Goal: Information Seeking & Learning: Learn about a topic

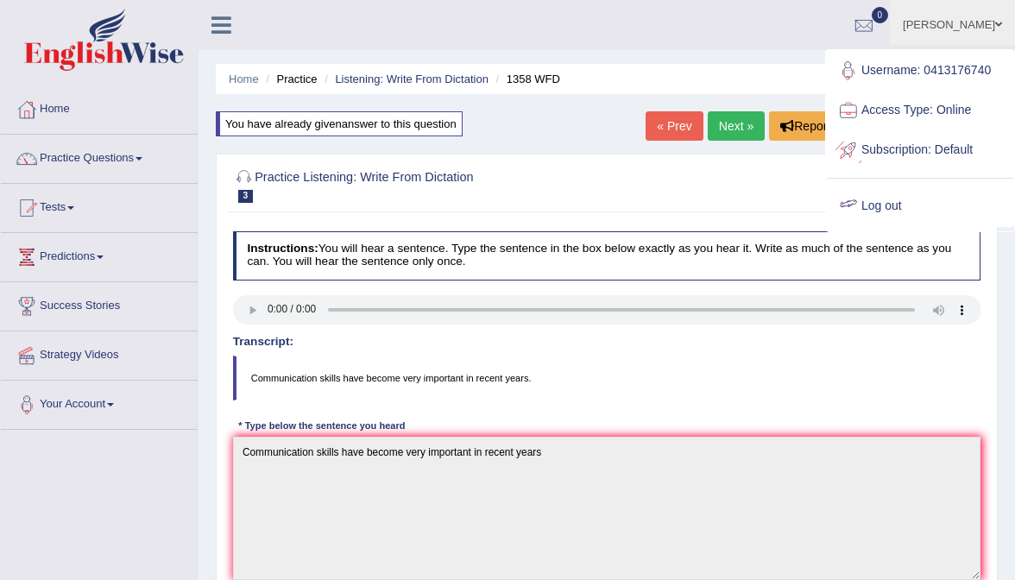
click at [877, 200] on link "Log out" at bounding box center [920, 207] width 187 height 40
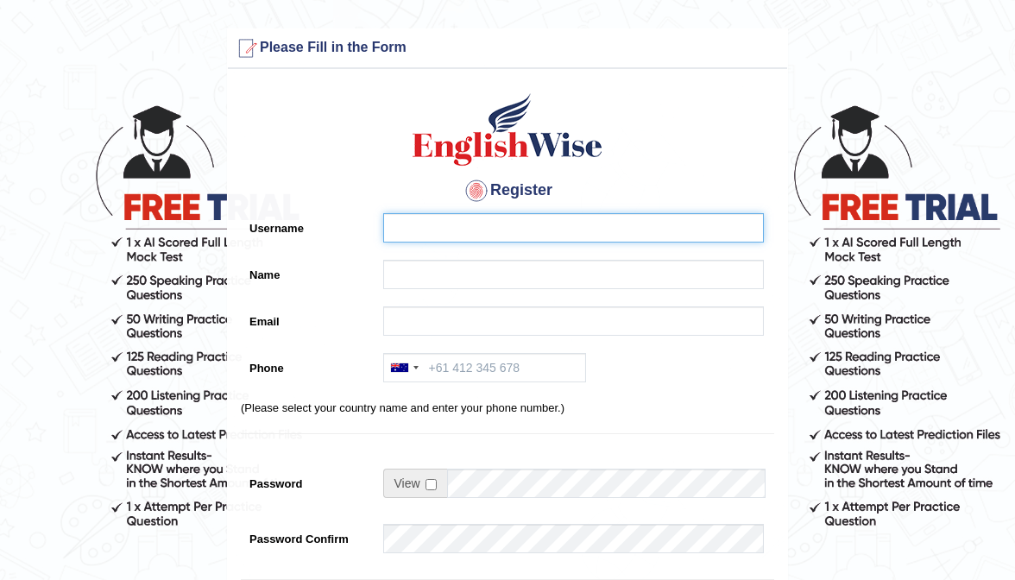
click at [525, 239] on input "Username" at bounding box center [573, 227] width 381 height 29
type input "0478862462"
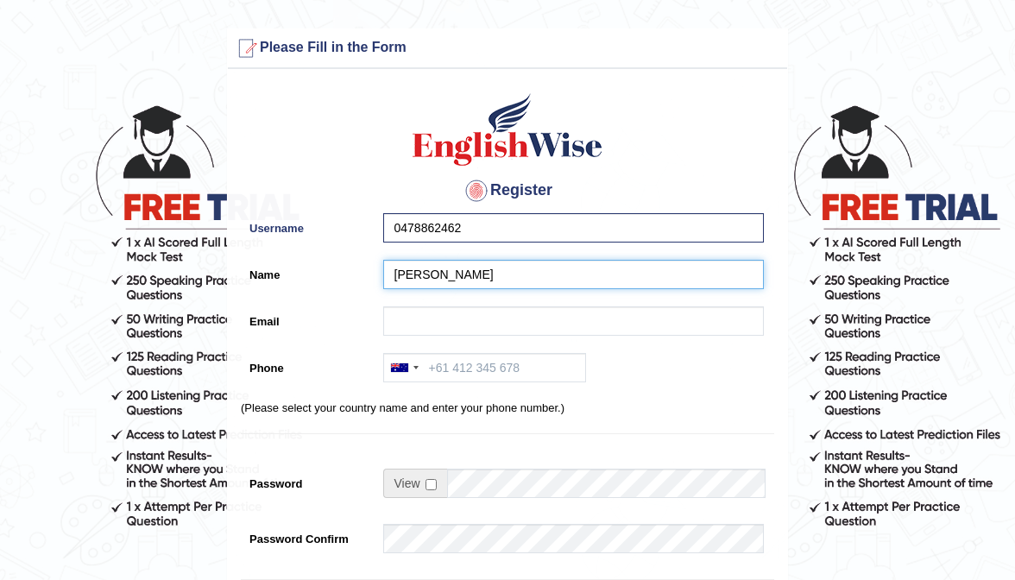
type input "[PERSON_NAME]"
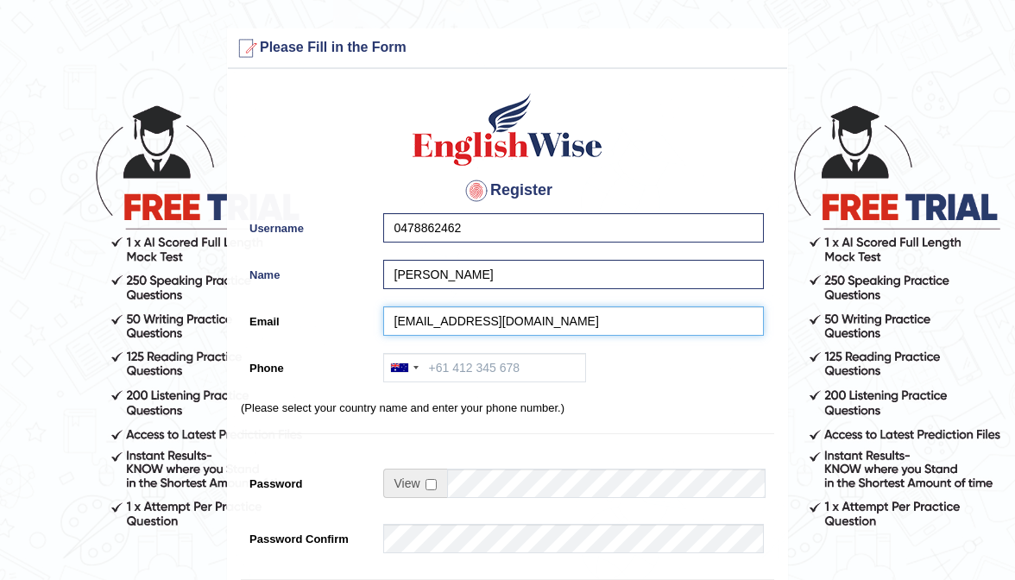
type input "iampratieek@gmail.com"
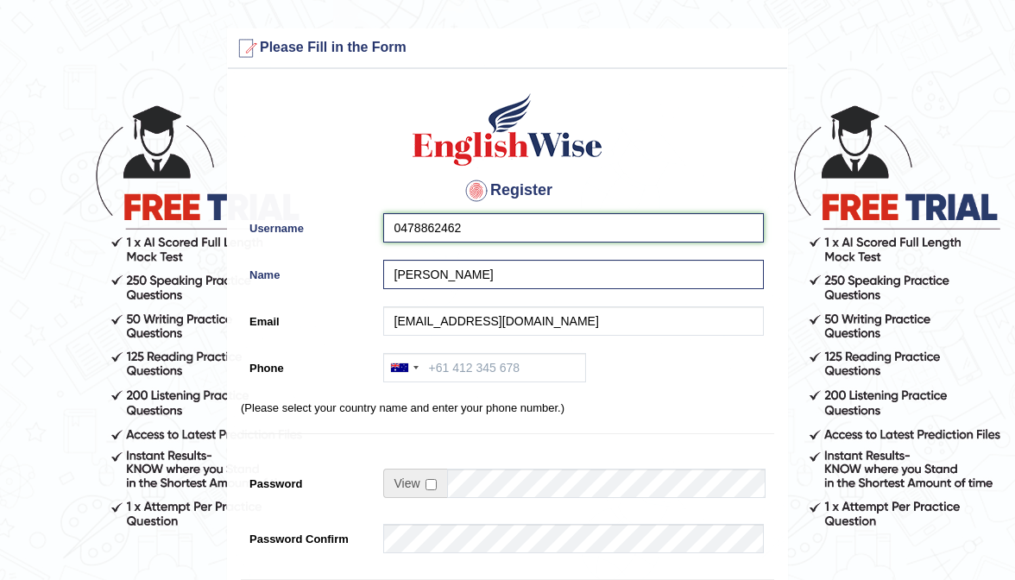
click at [581, 216] on input "0478862462" at bounding box center [573, 227] width 381 height 29
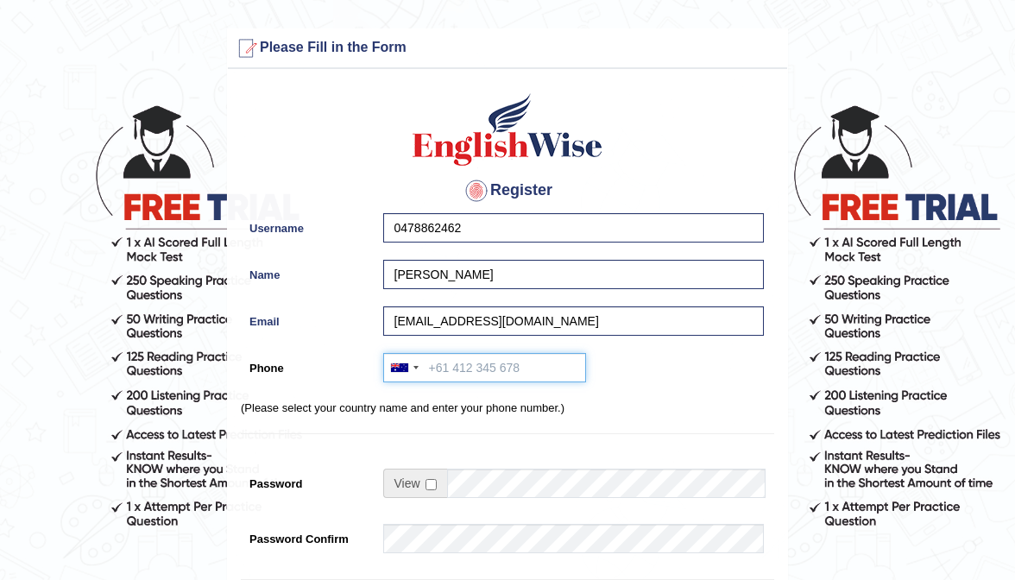
paste input "0478862462"
type input "0478862462"
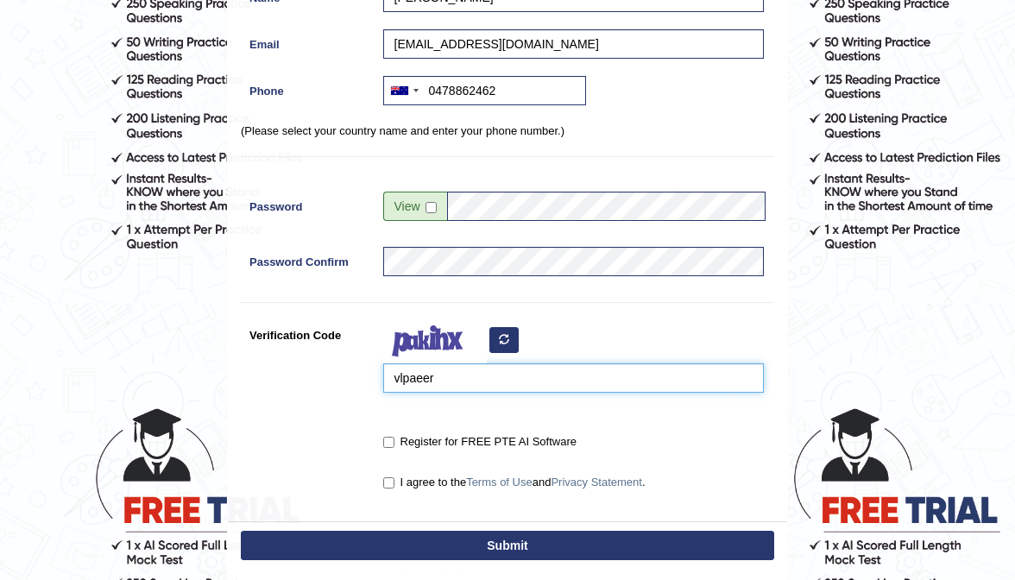
scroll to position [278, 0]
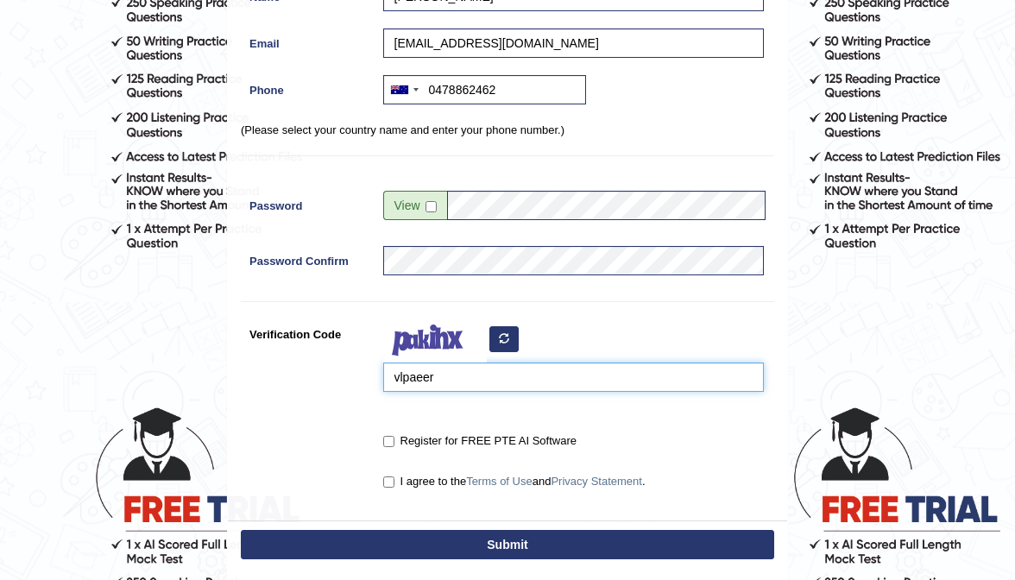
type input "vlpaeer"
click at [389, 439] on input "Register for FREE PTE AI Software" at bounding box center [388, 441] width 11 height 11
checkbox input "true"
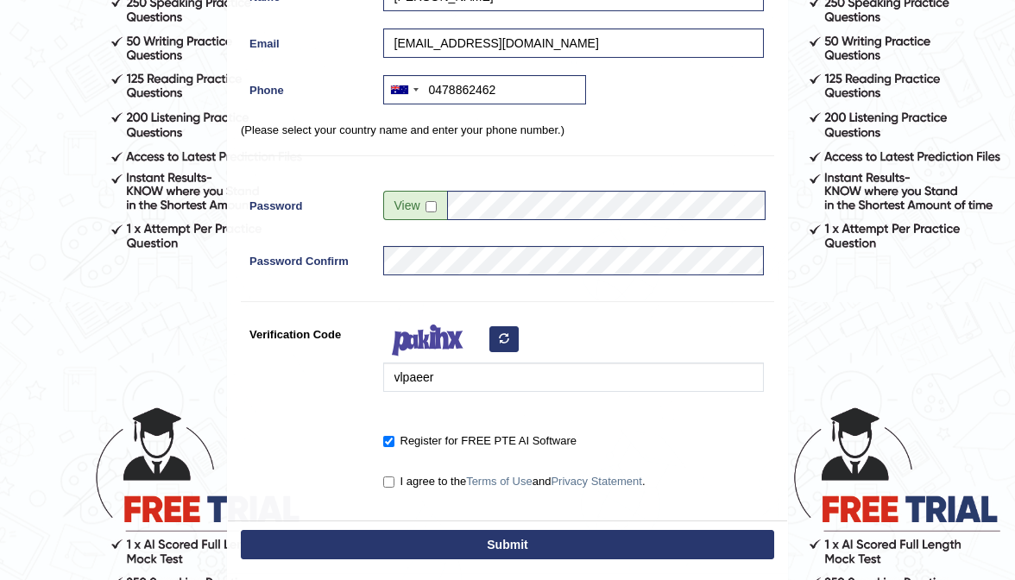
click at [386, 478] on input "I agree to the Terms of Use and Privacy Statement ." at bounding box center [388, 482] width 11 height 11
checkbox input "true"
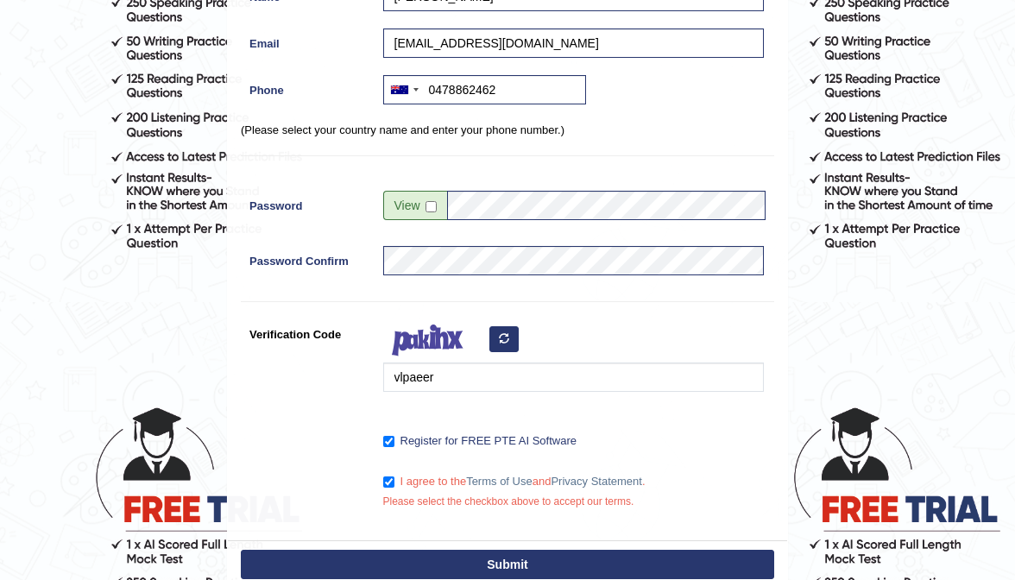
click at [469, 554] on button "Submit" at bounding box center [508, 564] width 534 height 29
type input "+61478862462"
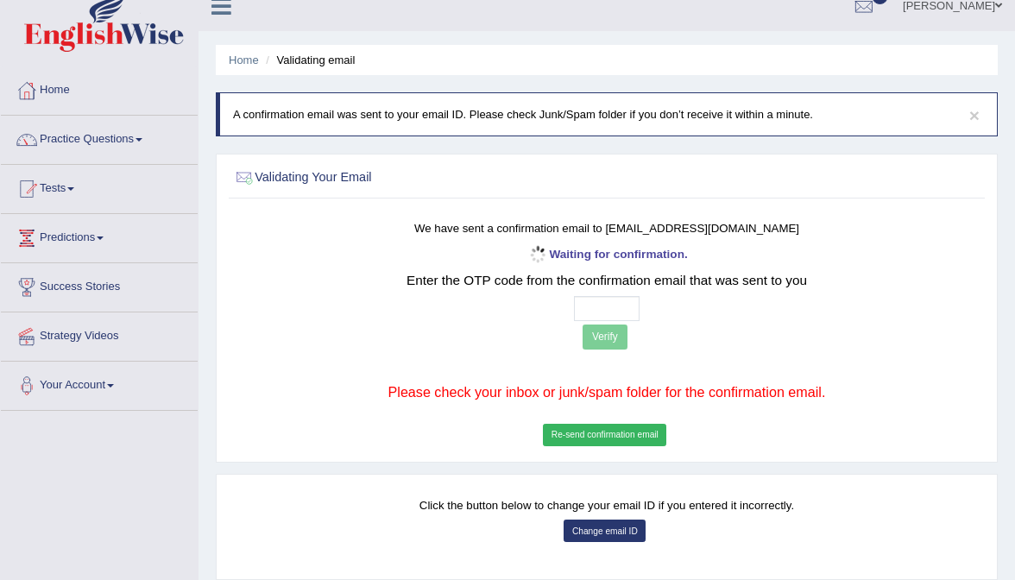
click at [584, 307] on input "text" at bounding box center [607, 308] width 66 height 25
type input "9 0 7 1"
click at [597, 338] on button "Verify" at bounding box center [605, 337] width 45 height 25
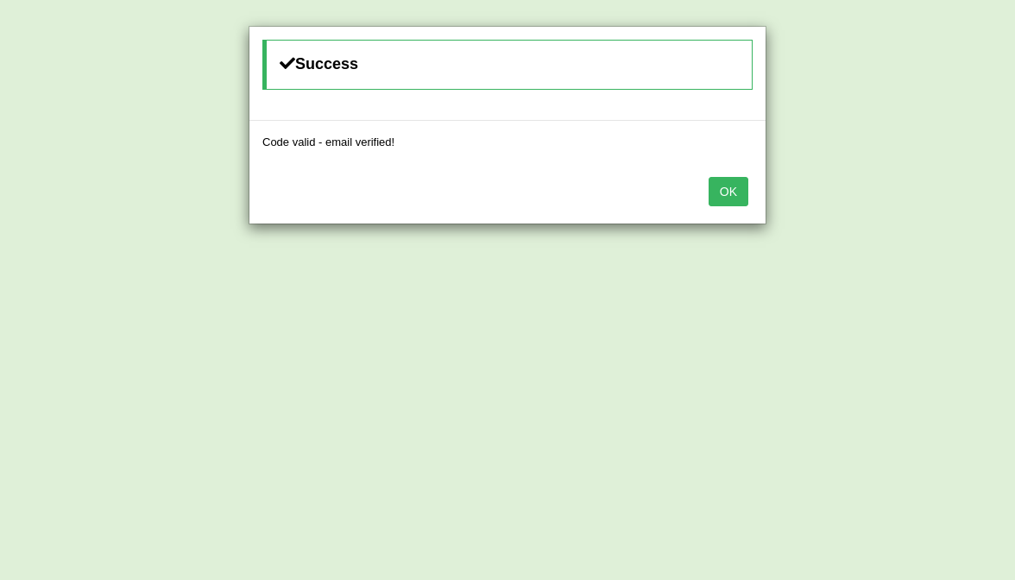
click at [739, 205] on div "OK" at bounding box center [508, 193] width 516 height 60
click at [739, 199] on button "OK" at bounding box center [729, 191] width 40 height 29
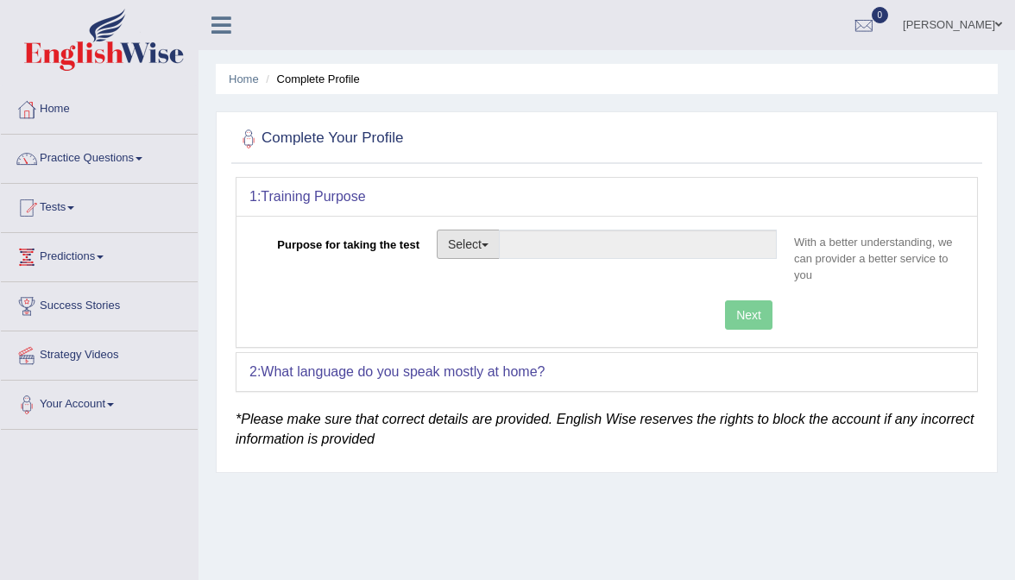
click at [488, 252] on button "Select" at bounding box center [468, 244] width 63 height 29
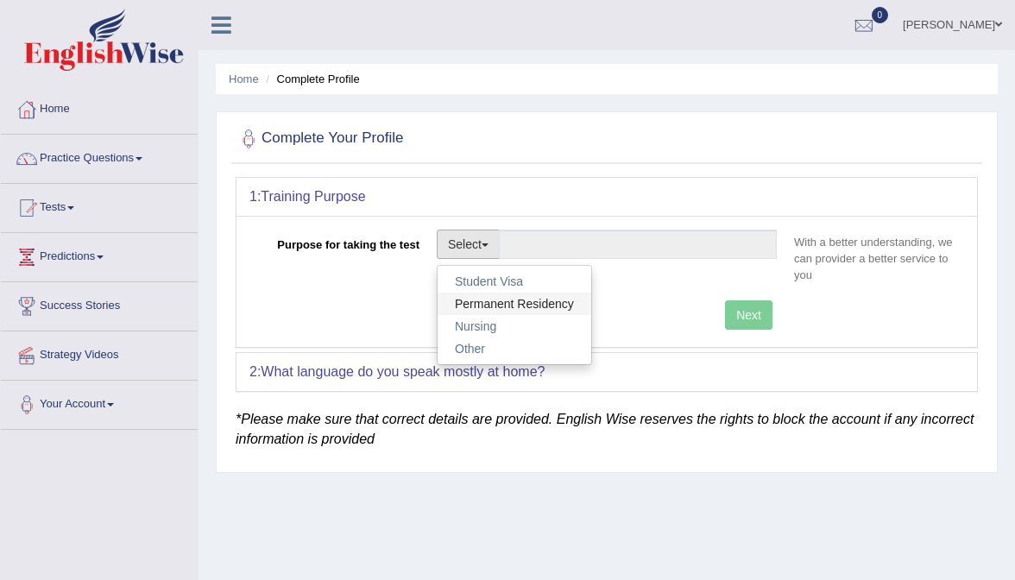
click at [494, 300] on link "Permanent Residency" at bounding box center [515, 304] width 154 height 22
type input "Permanent Residency"
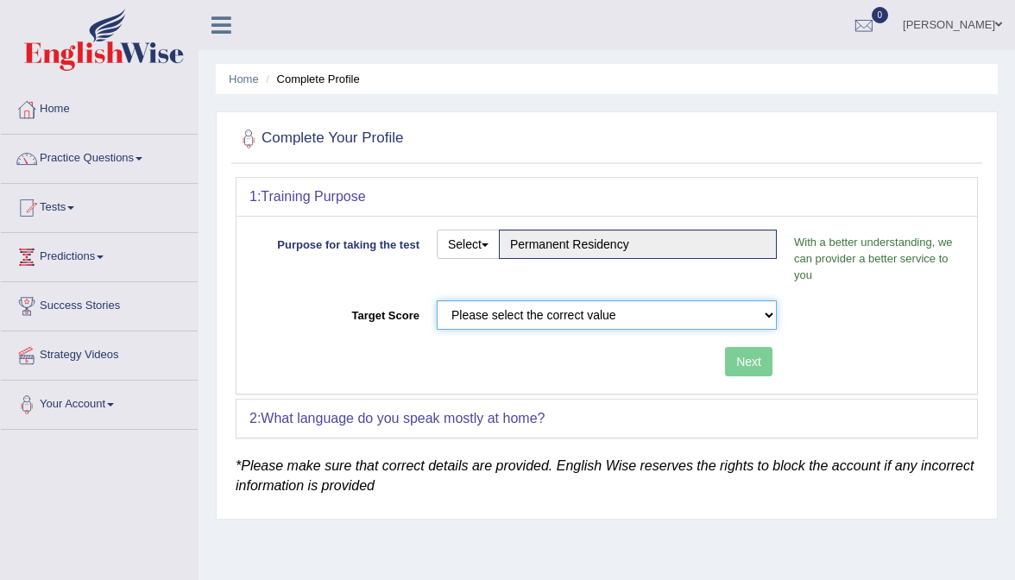
select select "79"
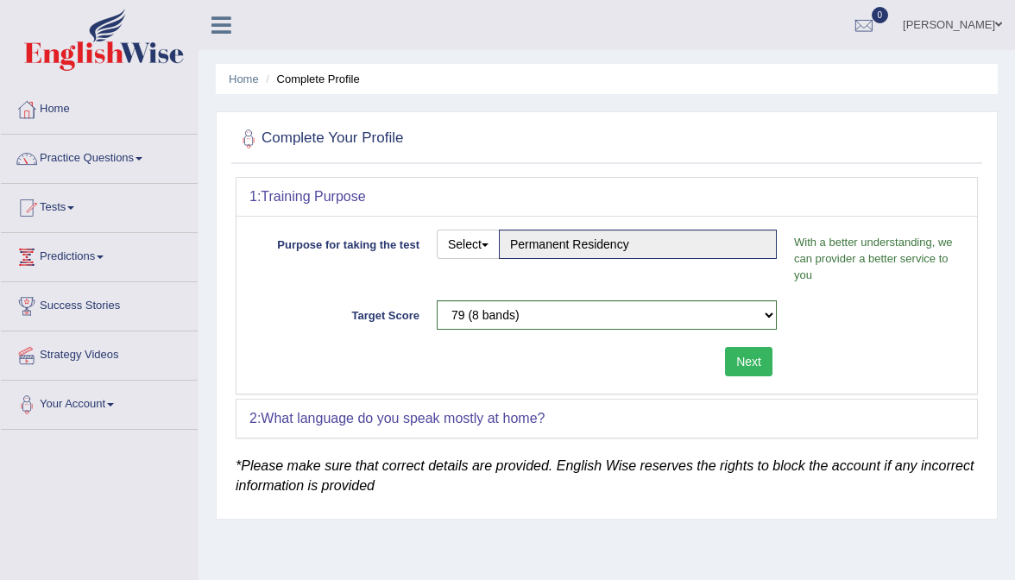
click at [756, 357] on button "Next" at bounding box center [748, 361] width 47 height 29
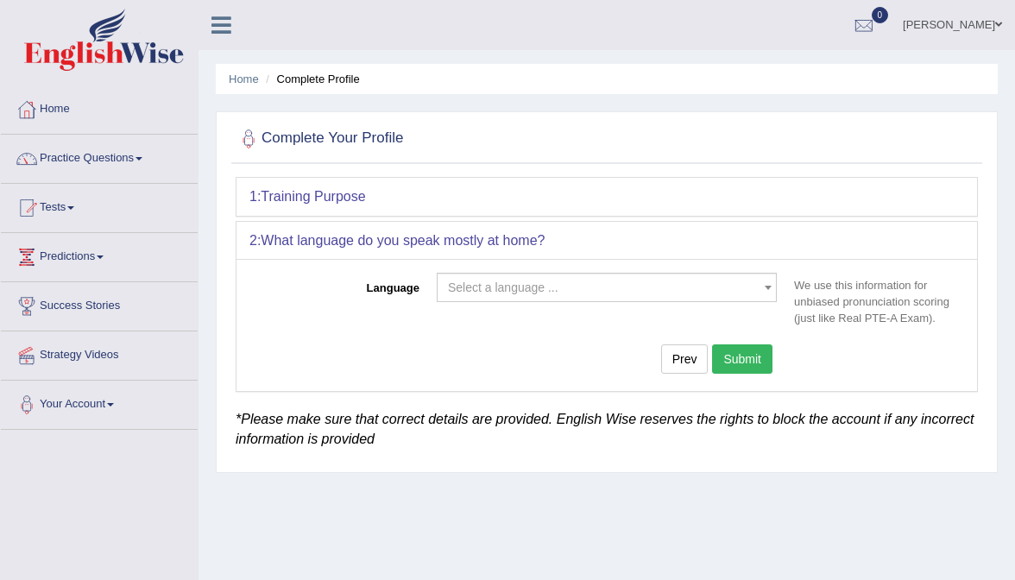
click at [520, 294] on span "Select a language ..." at bounding box center [607, 287] width 340 height 29
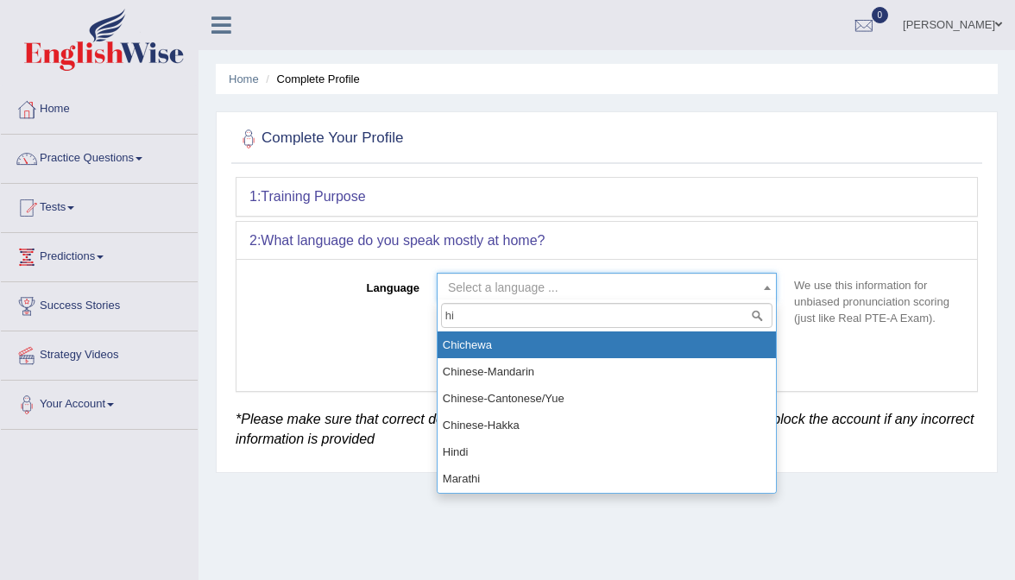
type input "h"
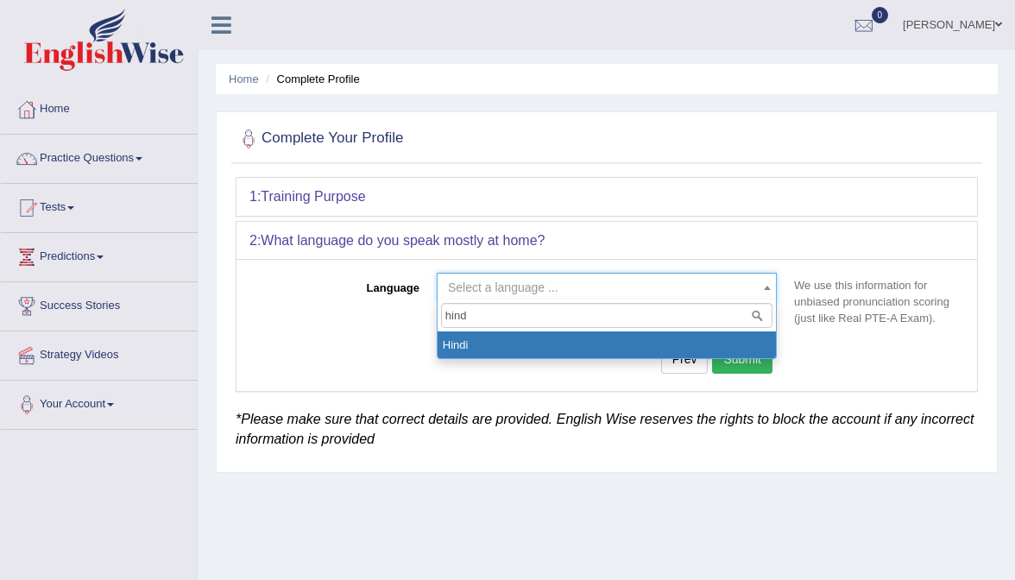
type input "hindi"
select select "Hindi"
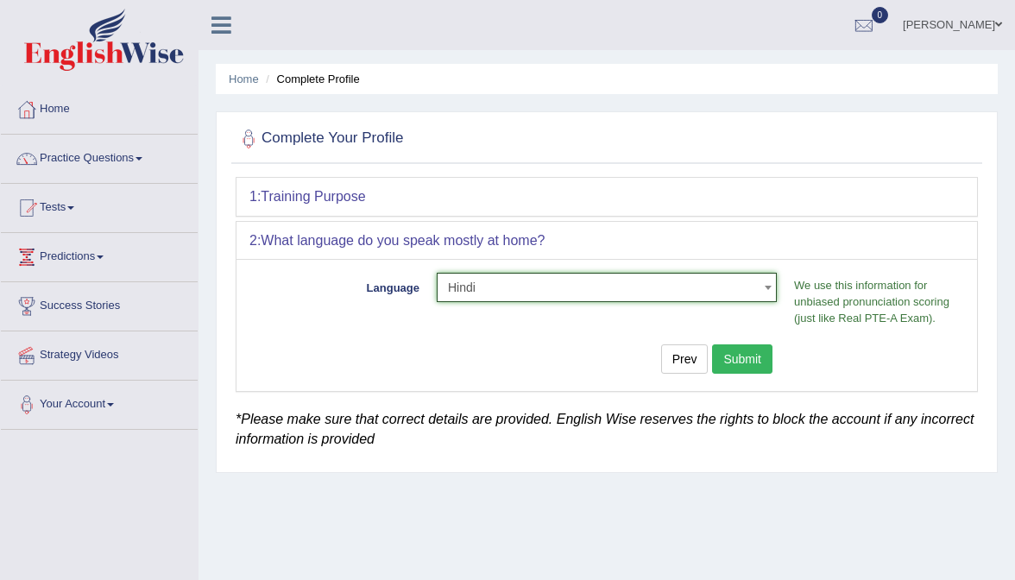
click at [739, 348] on button "Submit" at bounding box center [742, 359] width 60 height 29
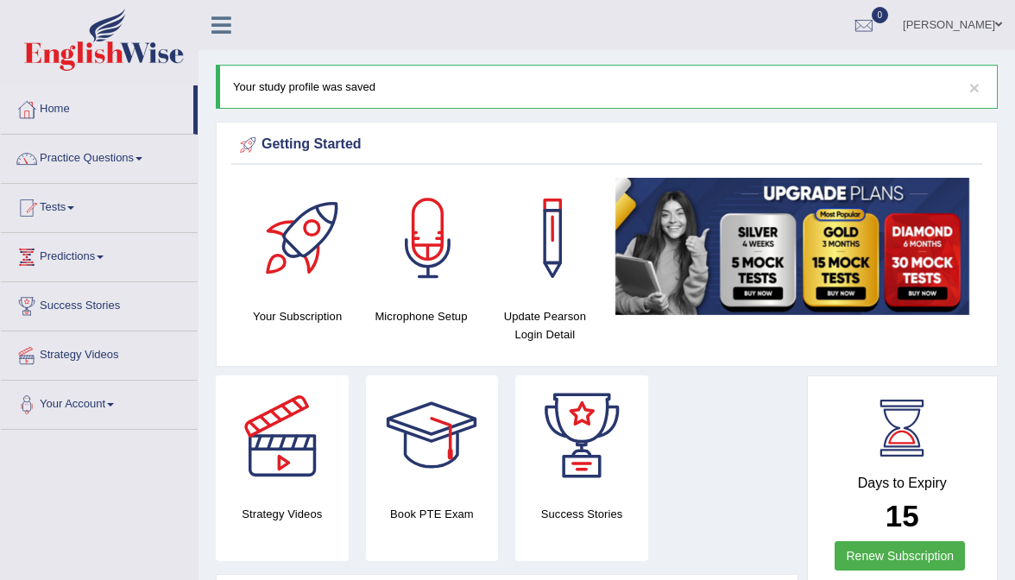
click at [100, 173] on link "Practice Questions" at bounding box center [99, 156] width 197 height 43
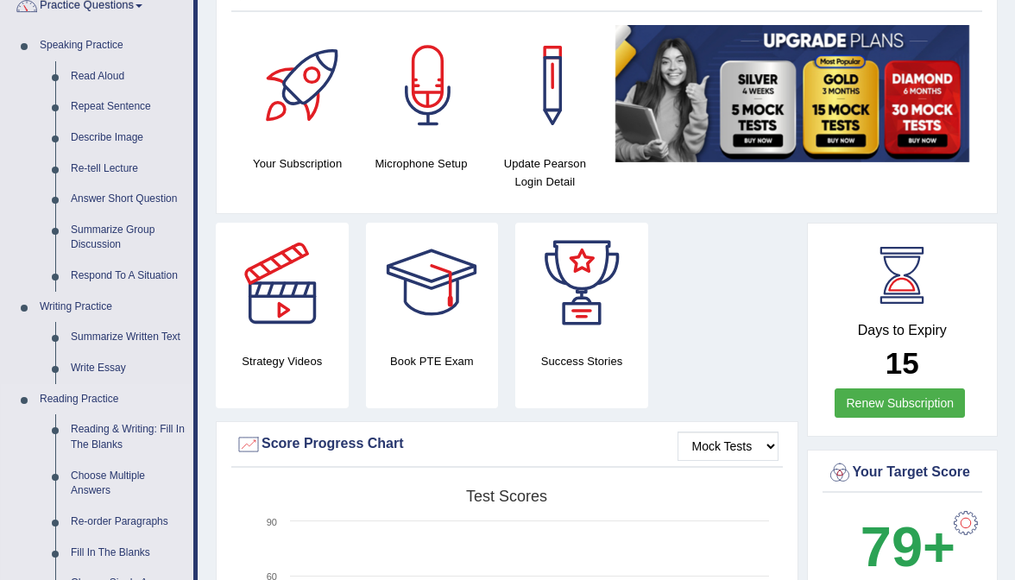
scroll to position [168, 0]
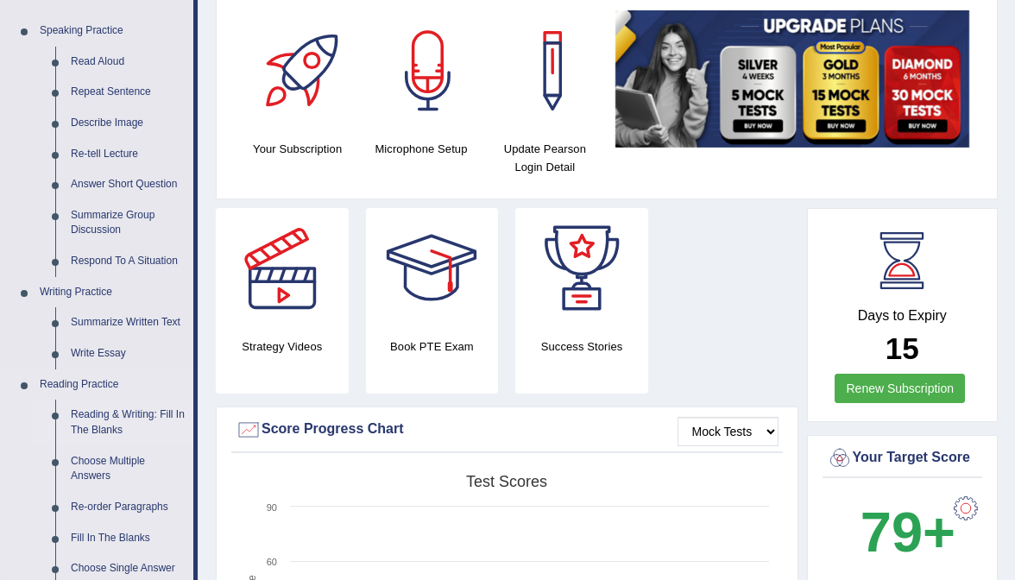
click at [117, 414] on link "Reading & Writing: Fill In The Blanks" at bounding box center [128, 423] width 130 height 46
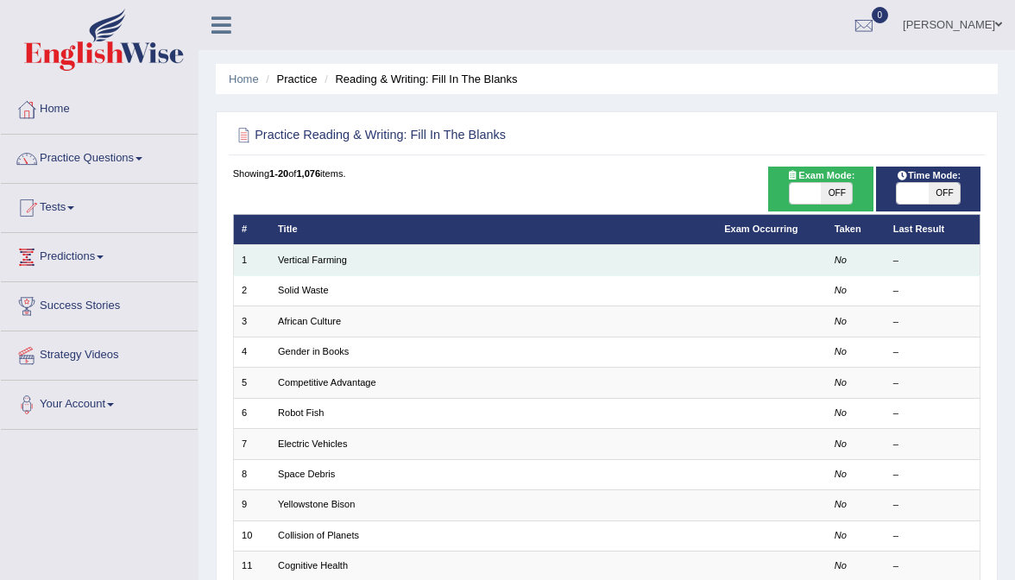
click at [330, 264] on td "Vertical Farming" at bounding box center [493, 260] width 446 height 30
click at [338, 258] on link "Vertical Farming" at bounding box center [312, 260] width 69 height 10
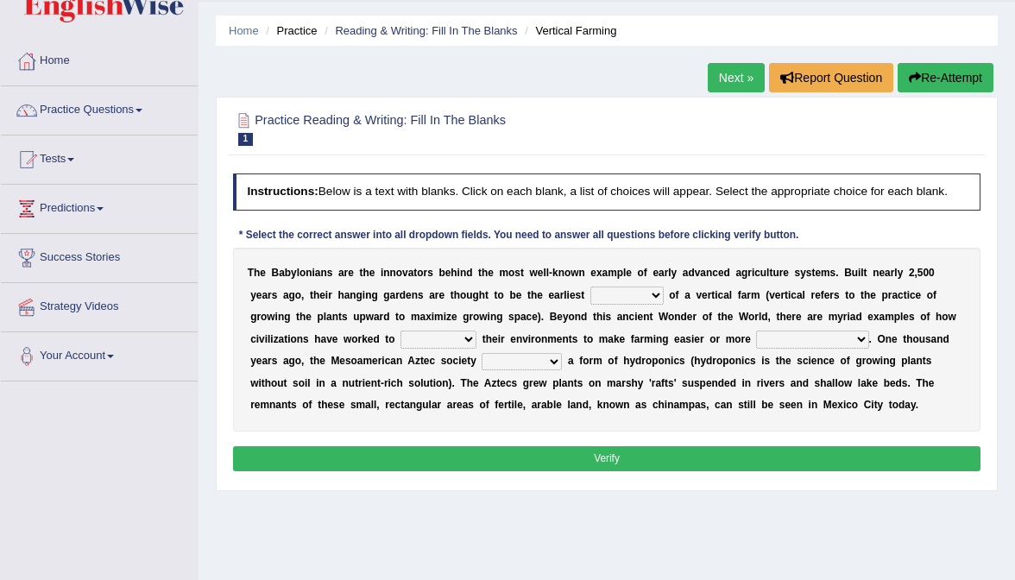
scroll to position [43, 0]
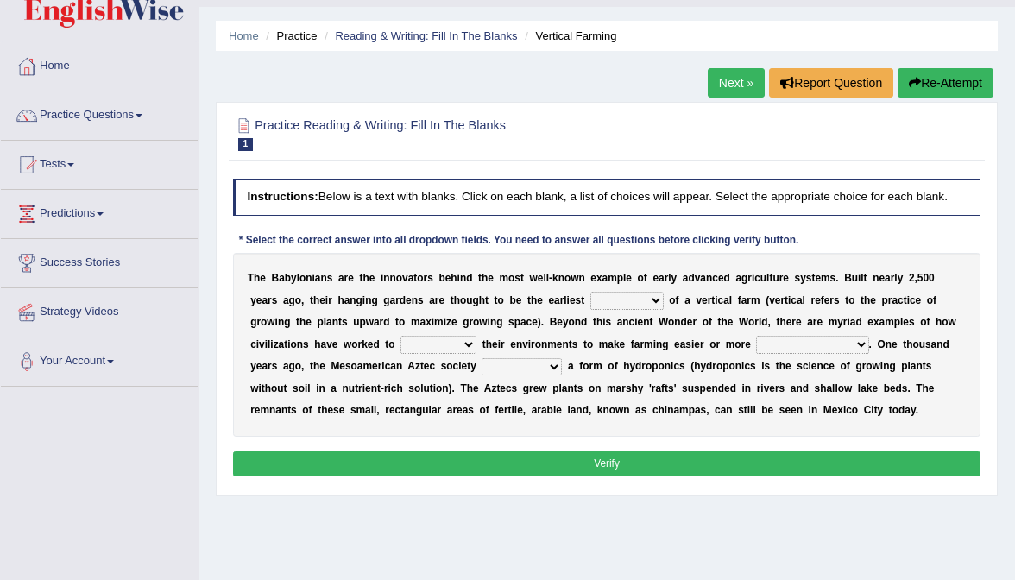
select select "prototype"
select select "productive"
select select "respect"
select select "engineered"
click at [641, 474] on button "Verify" at bounding box center [607, 464] width 749 height 25
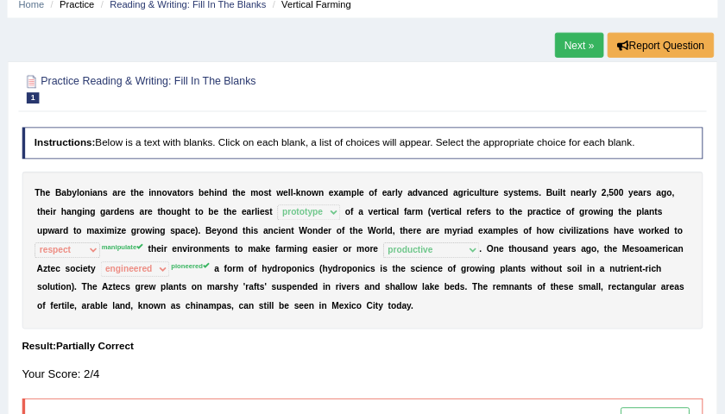
scroll to position [73, 0]
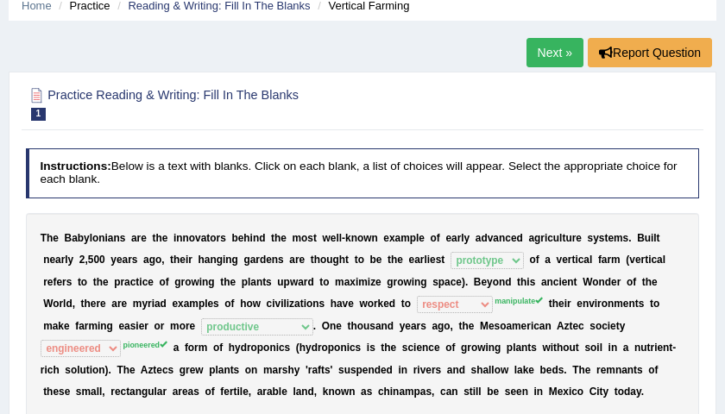
click at [162, 217] on div "T h e B a b y l o n i a n s a r e t h e i n n o v a t o r s b e h i n d t h e m…" at bounding box center [363, 316] width 674 height 206
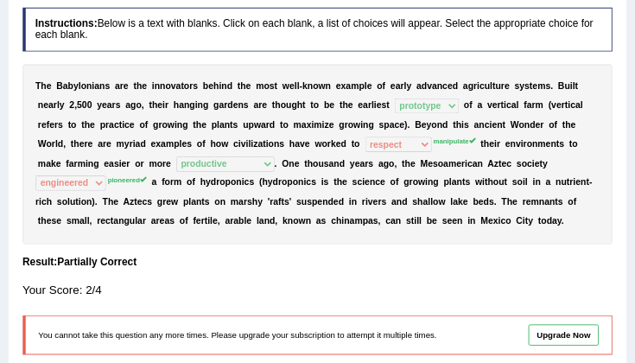
scroll to position [213, 0]
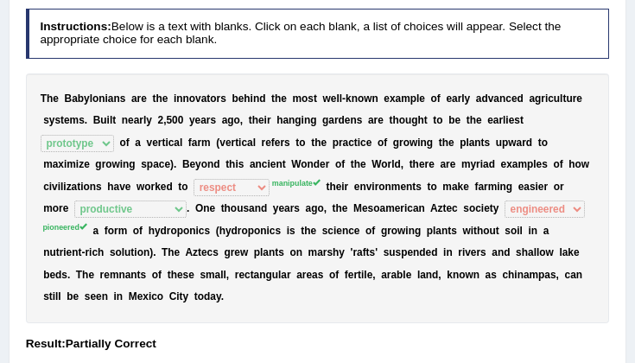
click at [130, 146] on b at bounding box center [133, 142] width 6 height 12
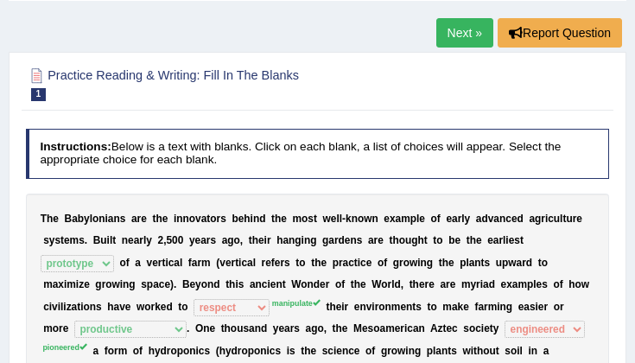
scroll to position [92, 0]
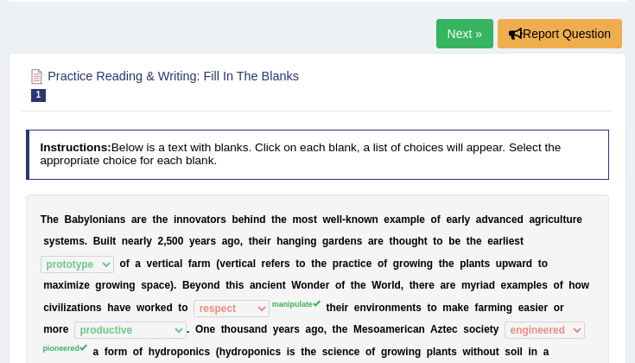
click at [457, 32] on link "Next »" at bounding box center [464, 33] width 57 height 29
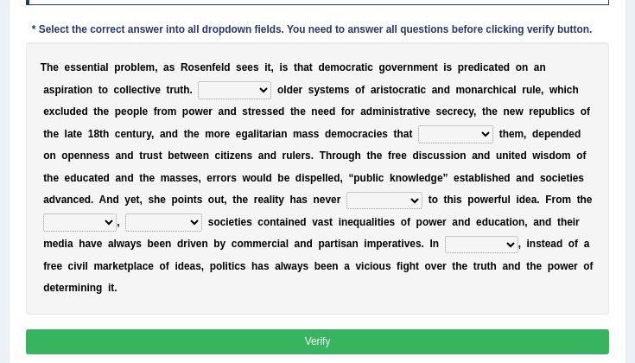
scroll to position [268, 0]
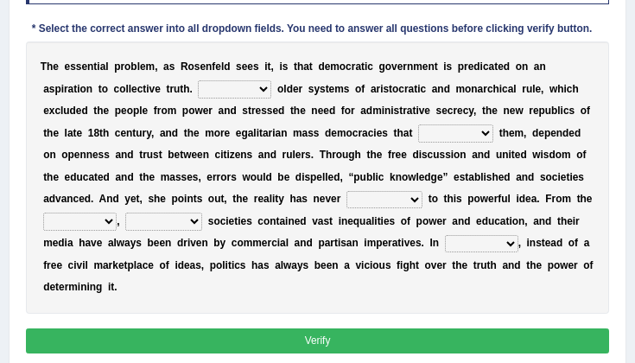
select select "Like"
select select "Unlike"
select select "succeeded"
select select "lived up"
select select "outset"
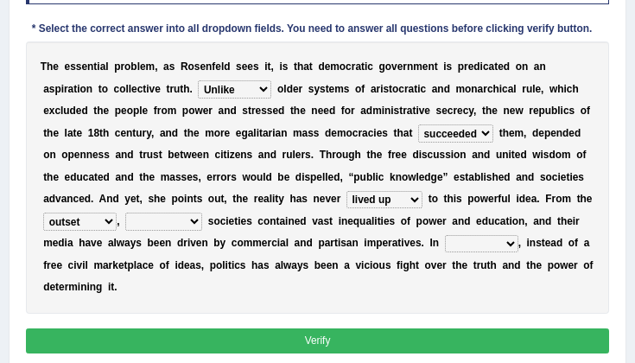
select select "democratic"
select select "power"
click at [370, 334] on button "Verify" at bounding box center [318, 340] width 584 height 25
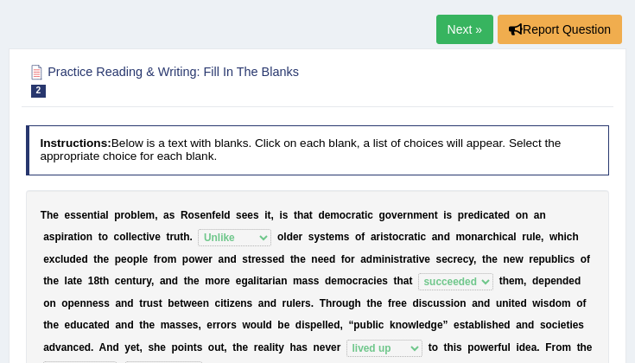
scroll to position [0, 0]
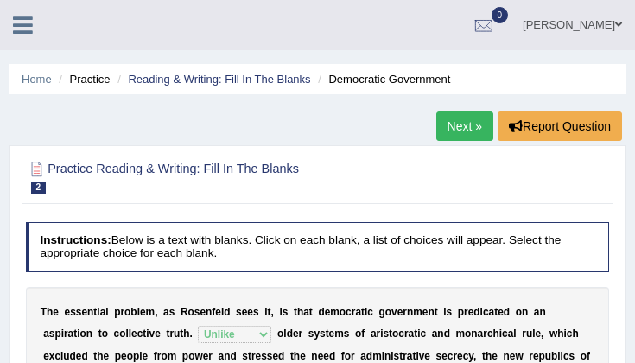
click at [465, 129] on link "Next »" at bounding box center [464, 125] width 57 height 29
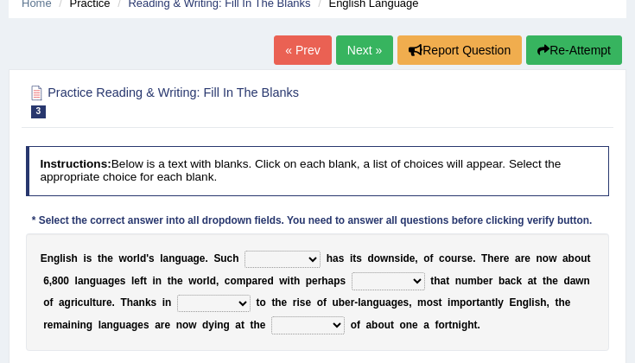
scroll to position [35, 0]
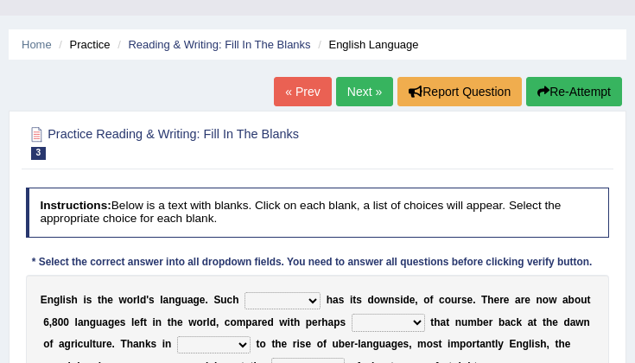
click at [357, 88] on link "Next »" at bounding box center [364, 91] width 57 height 29
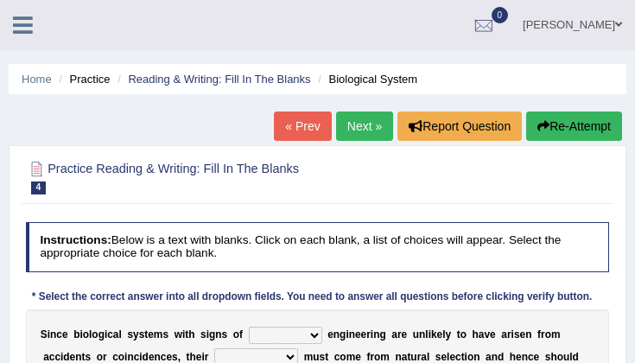
click at [355, 126] on link "Next »" at bounding box center [364, 125] width 57 height 29
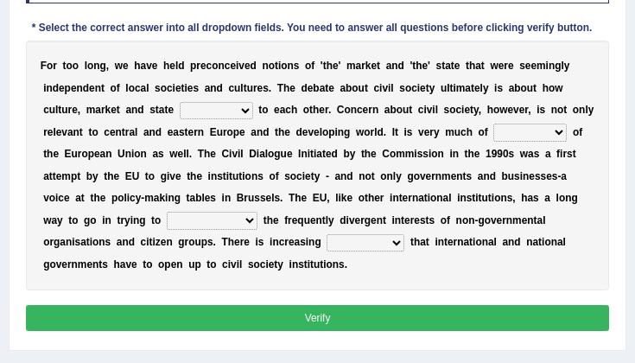
scroll to position [269, 0]
select select "recognition"
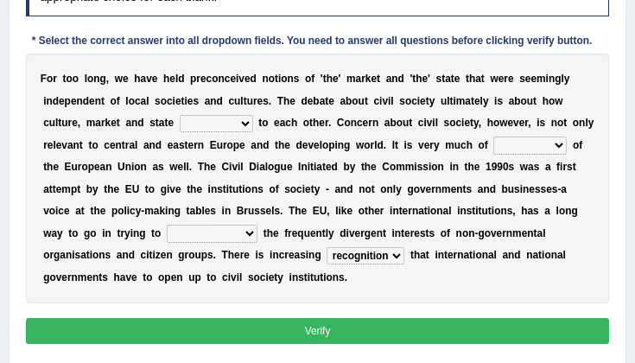
scroll to position [252, 0]
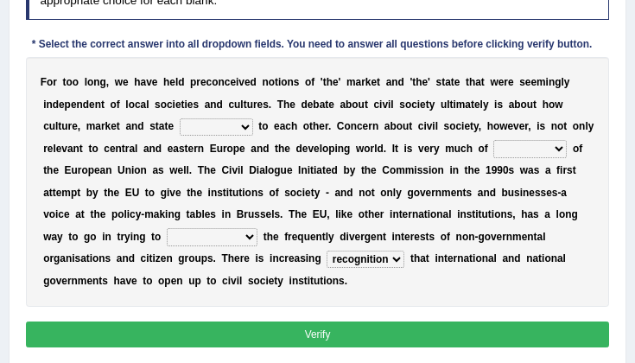
select select "relate"
select select "interest"
select select "indulge"
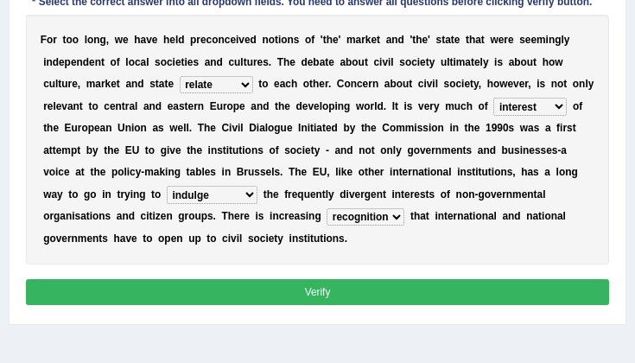
scroll to position [294, 0]
click at [338, 224] on div "F o r t o o l o n g , w e h a v e h e l d p r e c o n c e i v e d n o t i o n s…" at bounding box center [318, 140] width 584 height 250
select select "expression"
click at [328, 291] on button "Verify" at bounding box center [318, 291] width 584 height 25
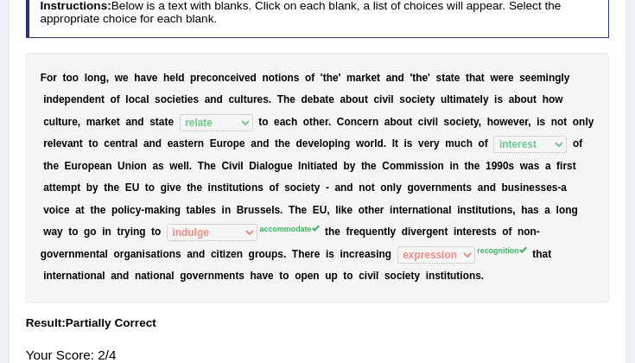
scroll to position [235, 0]
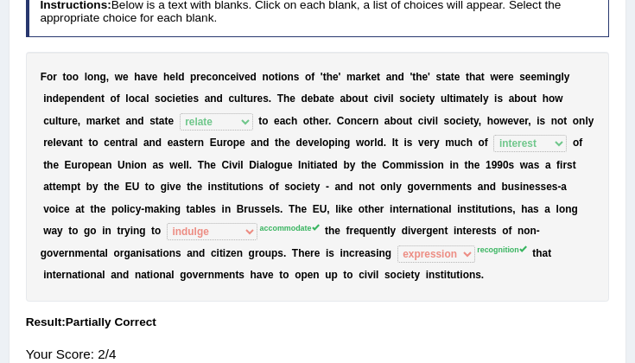
drag, startPoint x: 405, startPoint y: 231, endPoint x: 492, endPoint y: 223, distance: 87.6
click at [492, 222] on div "F o r t o o l o n g , w e h a v e h e l d p r e c o n c e i v e d n o t i o n s…" at bounding box center [318, 177] width 584 height 250
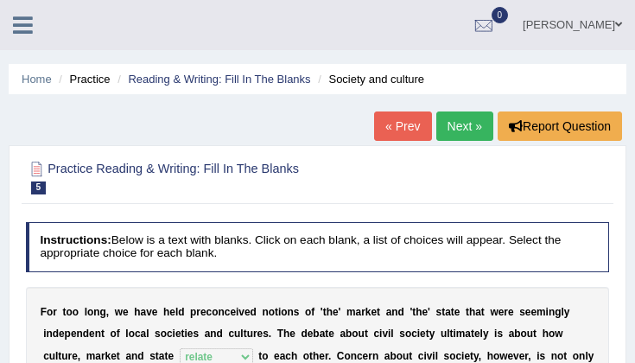
scroll to position [0, 0]
click at [463, 133] on link "Next »" at bounding box center [464, 125] width 57 height 29
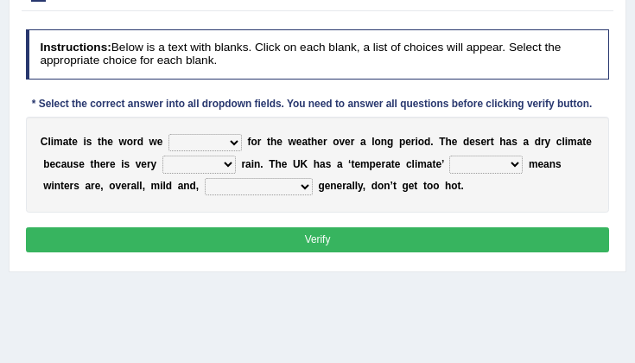
scroll to position [193, 0]
select select "use"
select select "less"
select select "which"
select select "summers"
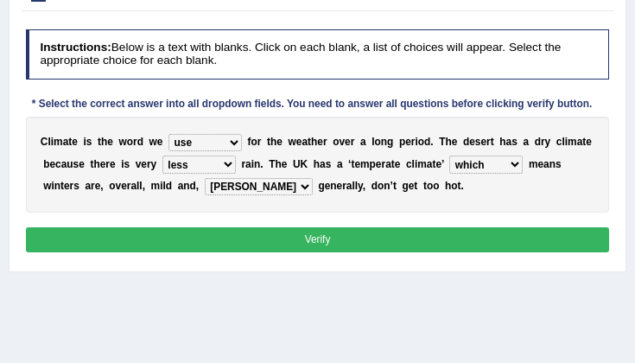
click at [288, 232] on button "Verify" at bounding box center [318, 239] width 584 height 25
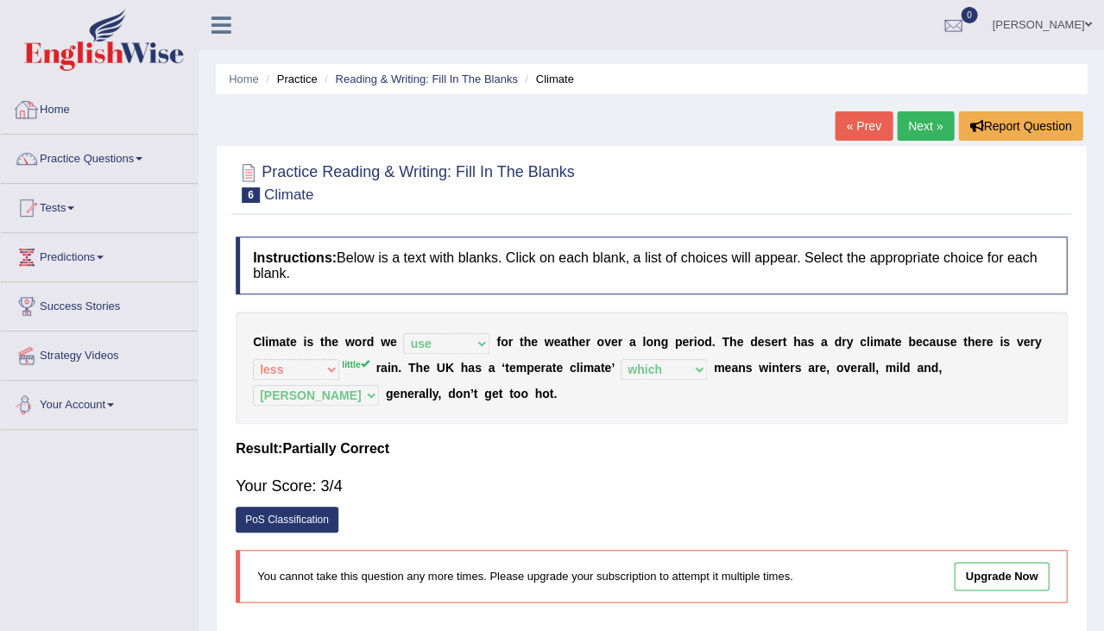
scroll to position [0, 0]
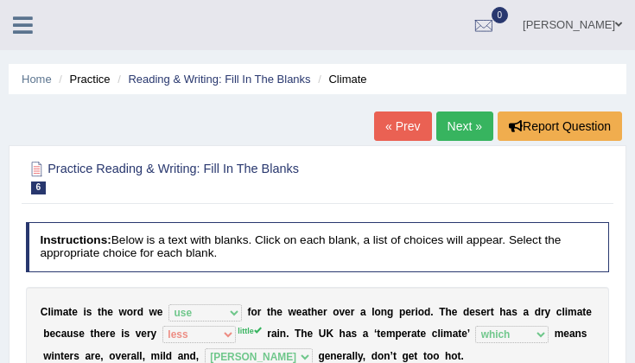
drag, startPoint x: 54, startPoint y: 163, endPoint x: 28, endPoint y: 119, distance: 51.1
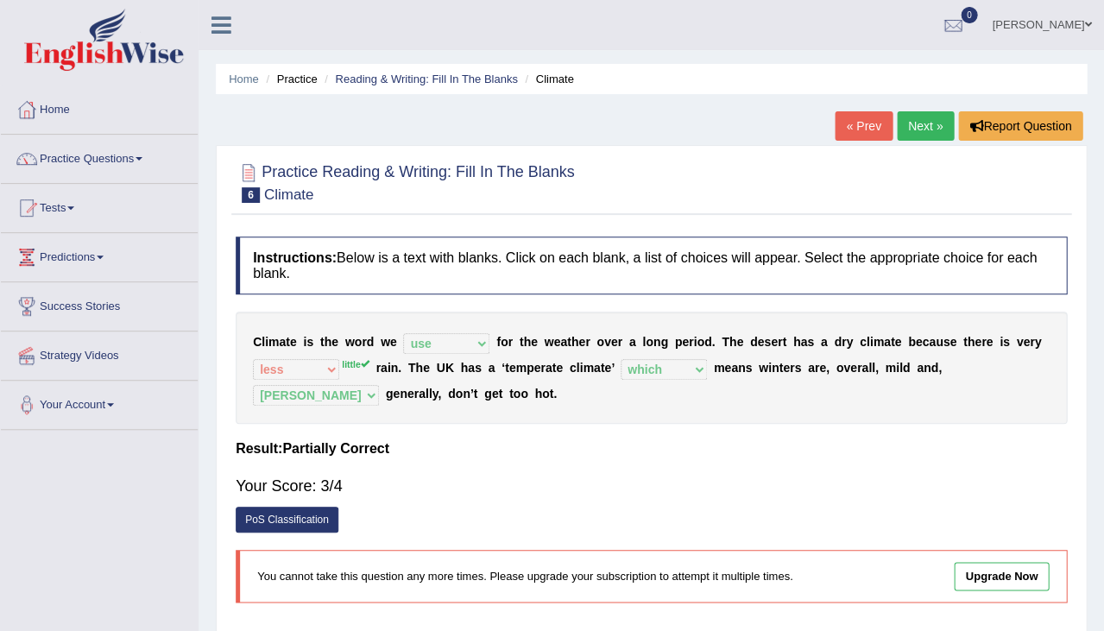
click at [307, 242] on h4 "Instructions: Below is a text with blanks. Click on each blank, a list of choic…" at bounding box center [652, 266] width 832 height 58
click at [92, 162] on link "Practice Questions" at bounding box center [99, 156] width 197 height 43
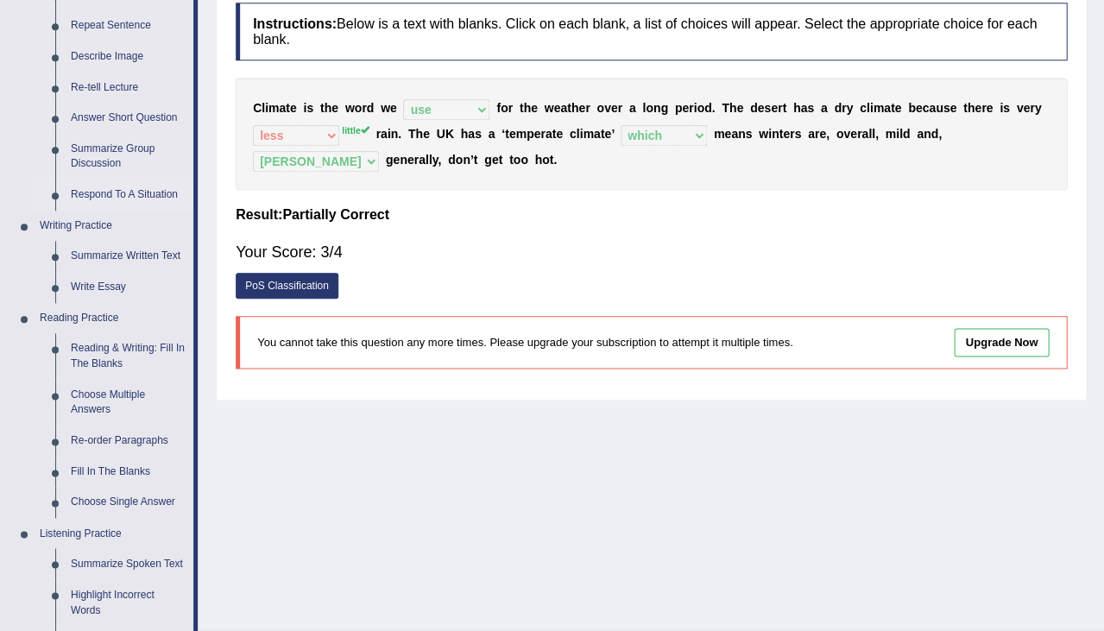
scroll to position [340, 0]
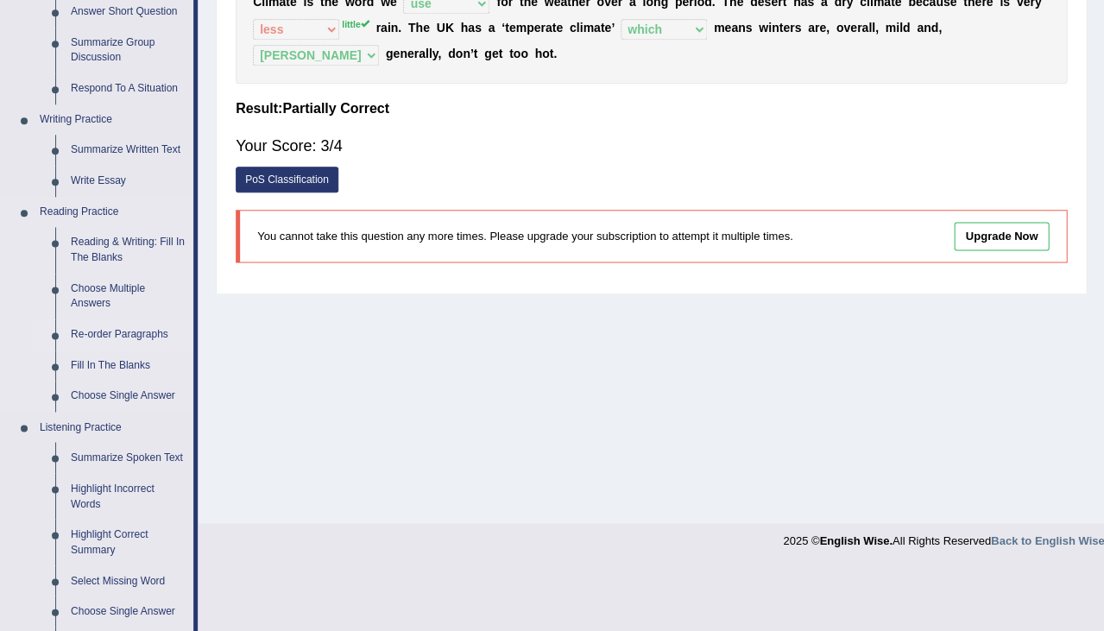
click at [109, 330] on link "Re-order Paragraphs" at bounding box center [128, 334] width 130 height 31
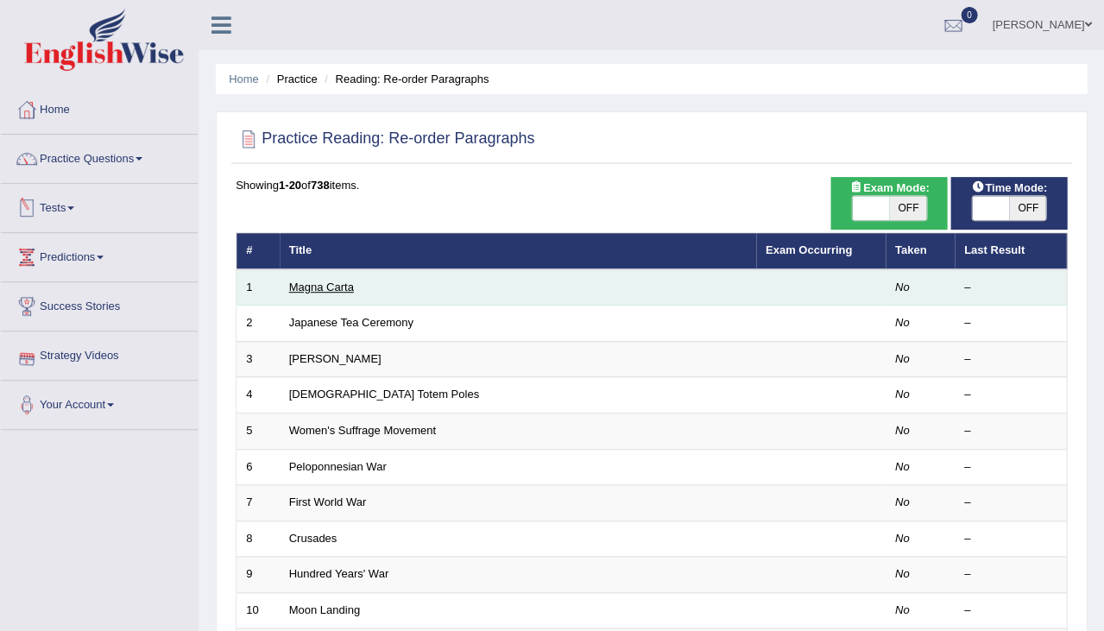
click at [339, 281] on link "Magna Carta" at bounding box center [321, 287] width 65 height 13
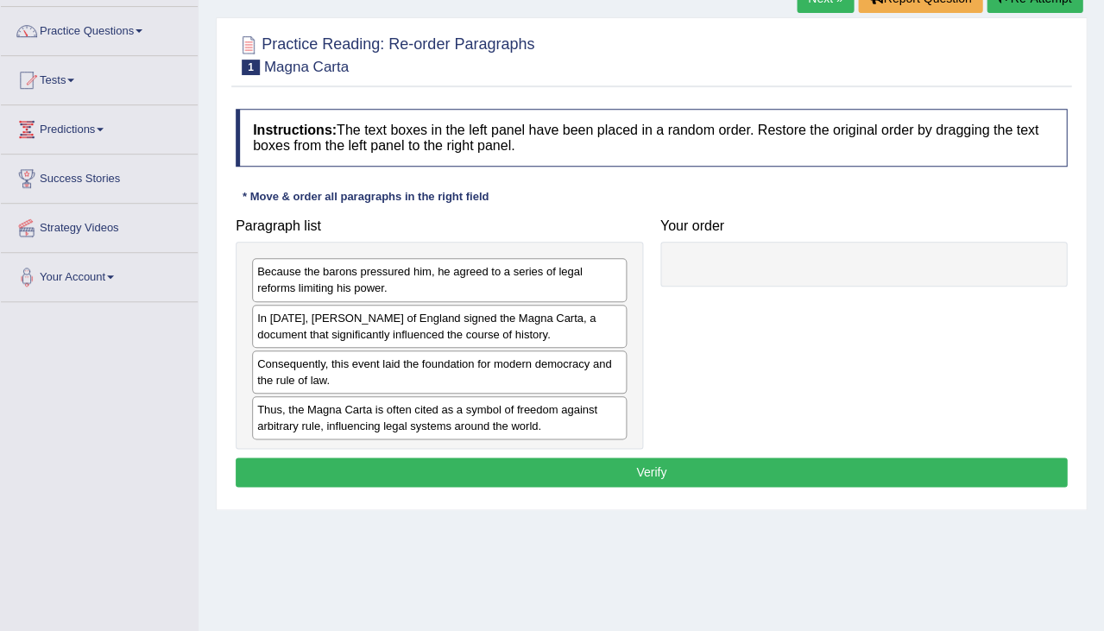
scroll to position [123, 0]
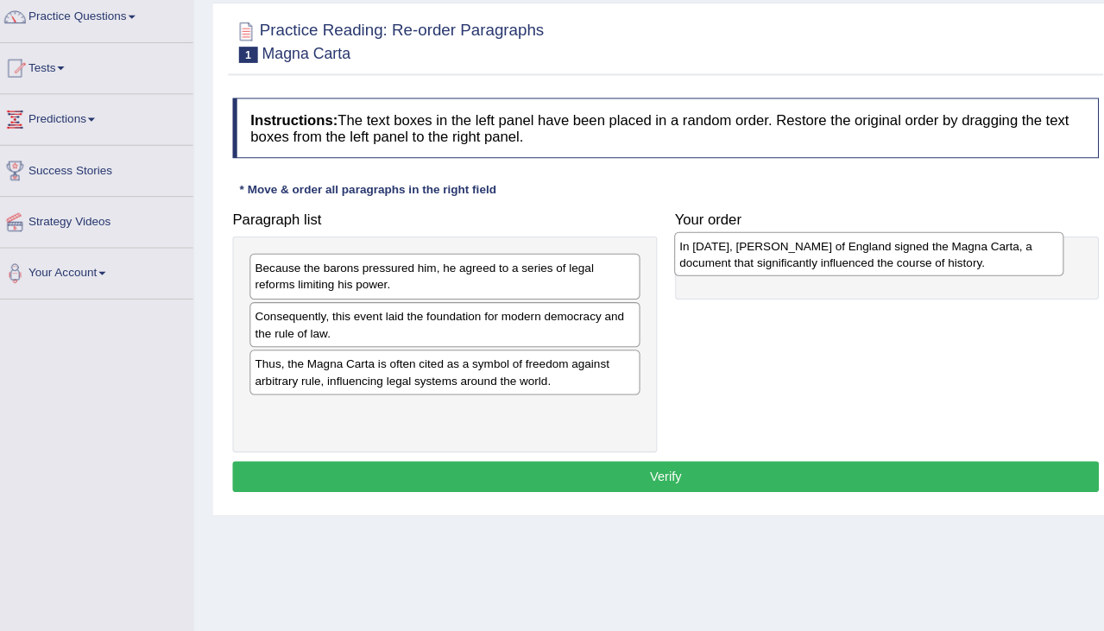
drag, startPoint x: 532, startPoint y: 309, endPoint x: 939, endPoint y: 243, distance: 411.9
click at [939, 243] on div "In 1215, King John of England signed the Magna Carta, a document that significa…" at bounding box center [847, 263] width 375 height 41
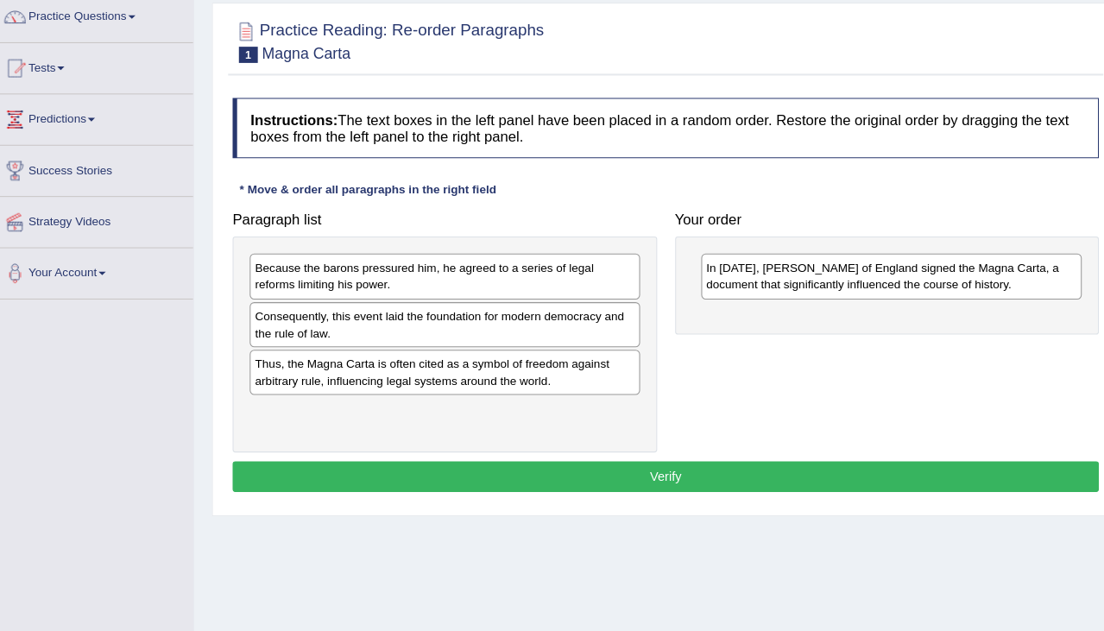
click at [421, 357] on div "Thus, the Magna Carta is often cited as a symbol of freedom against arbitrary r…" at bounding box center [439, 377] width 375 height 43
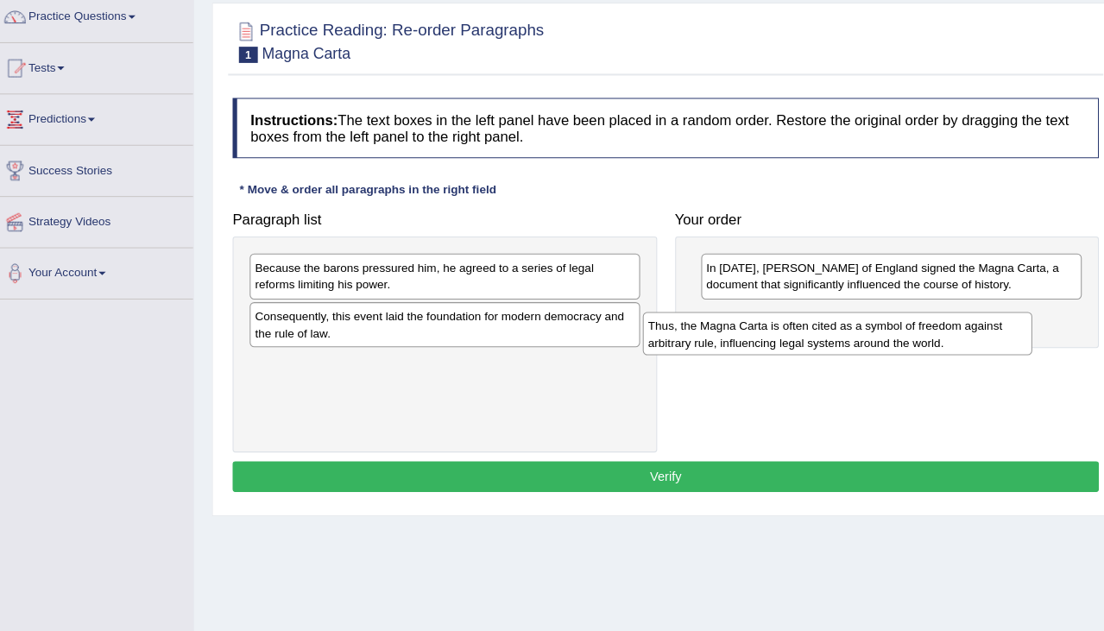
drag, startPoint x: 421, startPoint y: 357, endPoint x: 834, endPoint y: 335, distance: 413.3
click at [833, 334] on div "Thus, the Magna Carta is often cited as a symbol of freedom against arbitrary r…" at bounding box center [816, 339] width 375 height 41
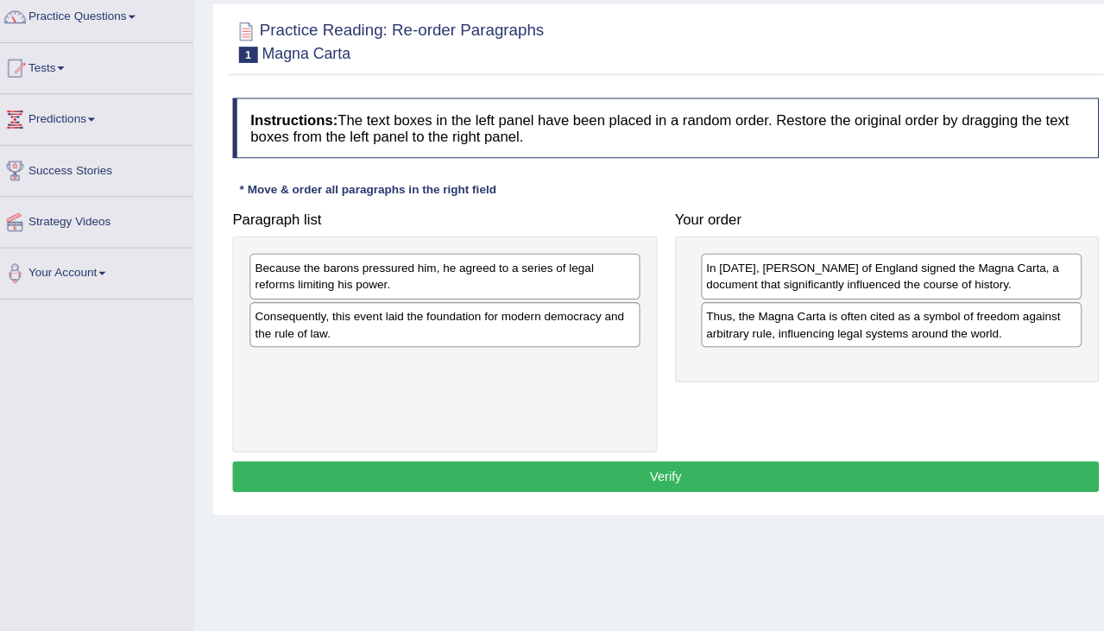
click at [506, 310] on div "Consequently, this event laid the foundation for modern democracy and the rule …" at bounding box center [439, 331] width 375 height 43
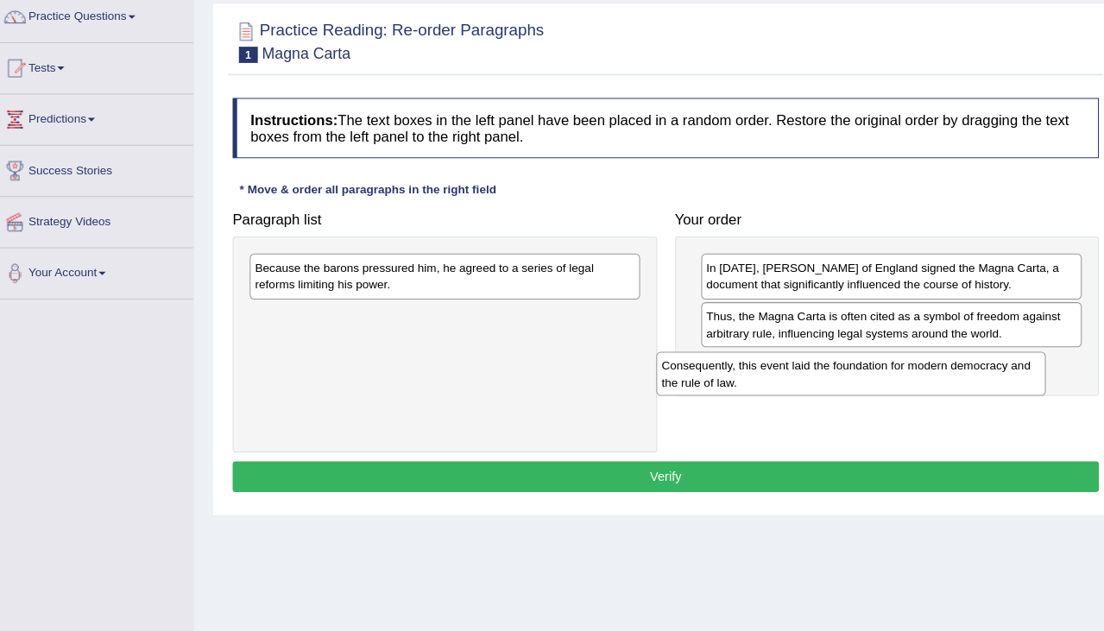
drag, startPoint x: 506, startPoint y: 305, endPoint x: 906, endPoint y: 359, distance: 403.5
click at [906, 359] on div "Consequently, this event laid the foundation for modern democracy and the rule …" at bounding box center [829, 377] width 375 height 41
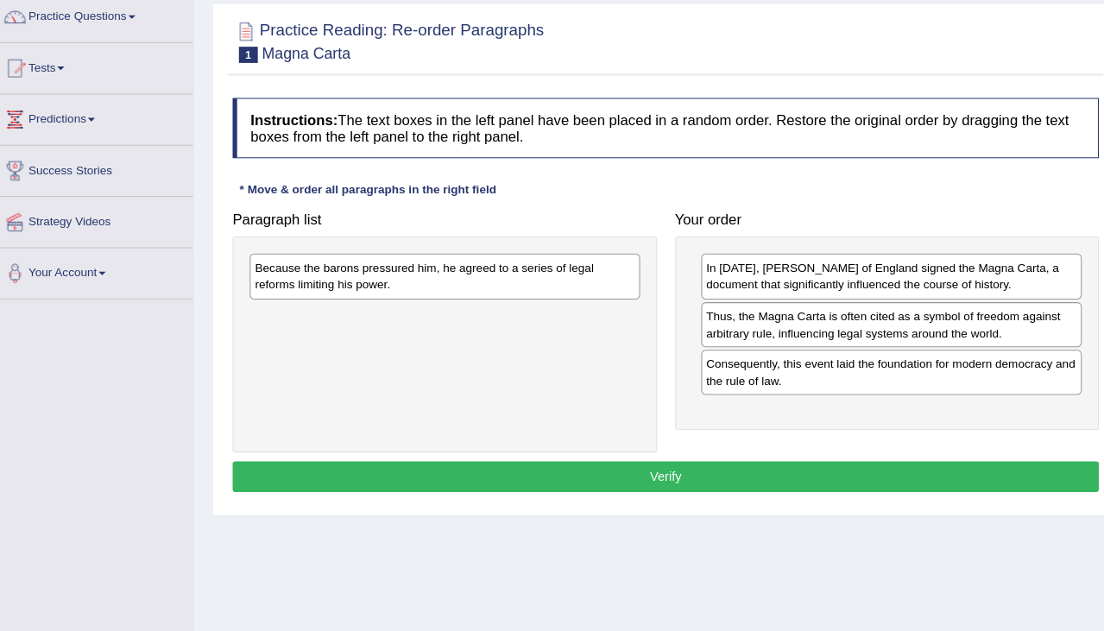
drag, startPoint x: 792, startPoint y: 349, endPoint x: 792, endPoint y: 317, distance: 31.9
click at [792, 356] on div "Consequently, this event laid the foundation for modern democracy and the rule …" at bounding box center [869, 377] width 366 height 43
click at [803, 310] on div "Thus, the Magna Carta is often cited as a symbol of freedom against arbitrary r…" at bounding box center [869, 331] width 366 height 43
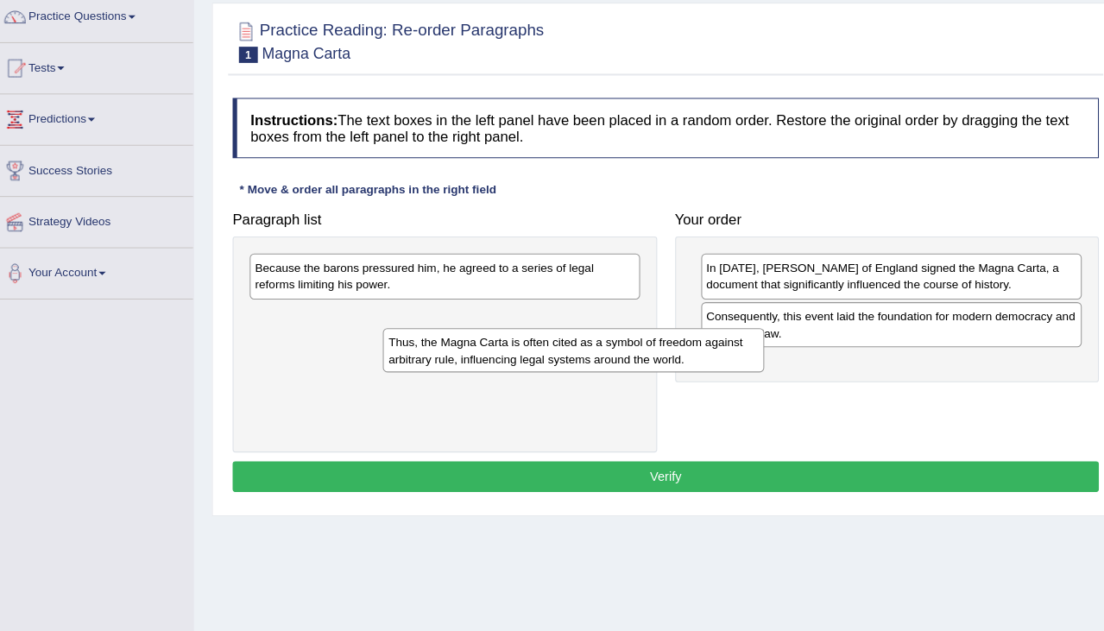
drag, startPoint x: 803, startPoint y: 305, endPoint x: 484, endPoint y: 334, distance: 320.8
click at [484, 335] on div "Thus, the Magna Carta is often cited as a symbol of freedom against arbitrary r…" at bounding box center [563, 355] width 366 height 41
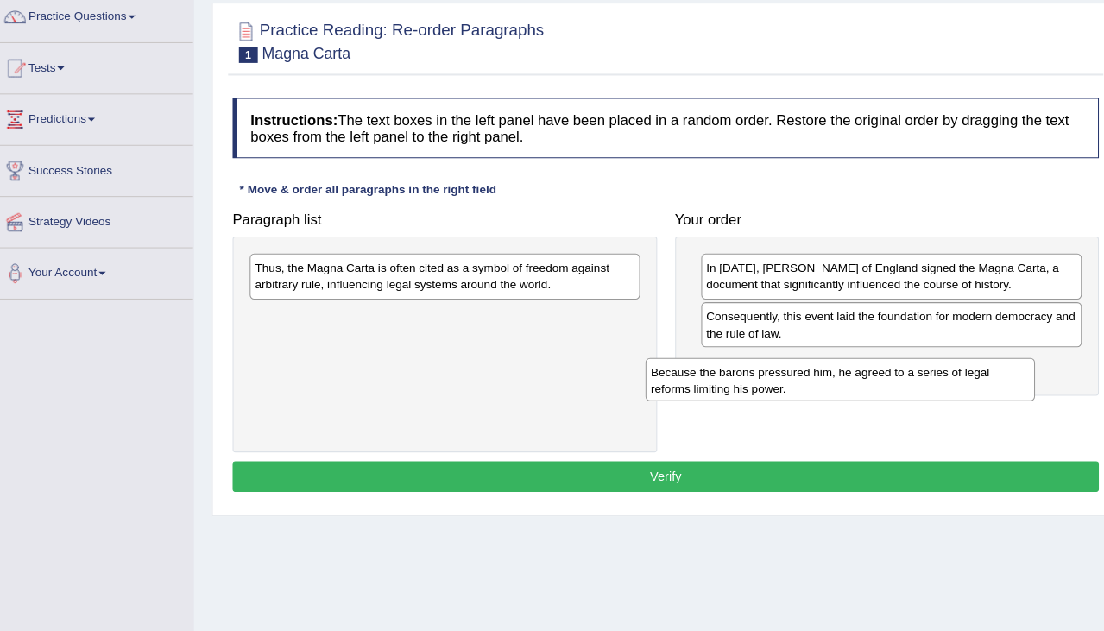
drag, startPoint x: 411, startPoint y: 265, endPoint x: 794, endPoint y: 366, distance: 396.5
click at [794, 366] on div "Because the barons pressured him, he agreed to a series of legal reforms limiti…" at bounding box center [819, 384] width 375 height 41
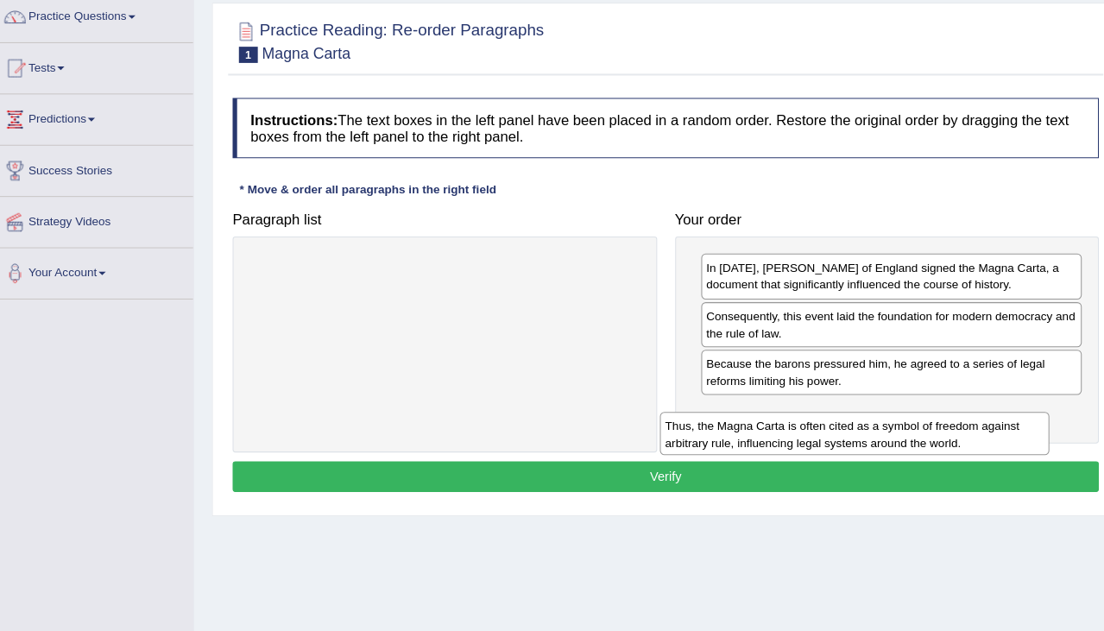
drag, startPoint x: 553, startPoint y: 274, endPoint x: 961, endPoint y: 436, distance: 439.5
click at [961, 436] on div "Thus, the Magna Carta is often cited as a symbol of freedom against arbitrary r…" at bounding box center [833, 435] width 375 height 41
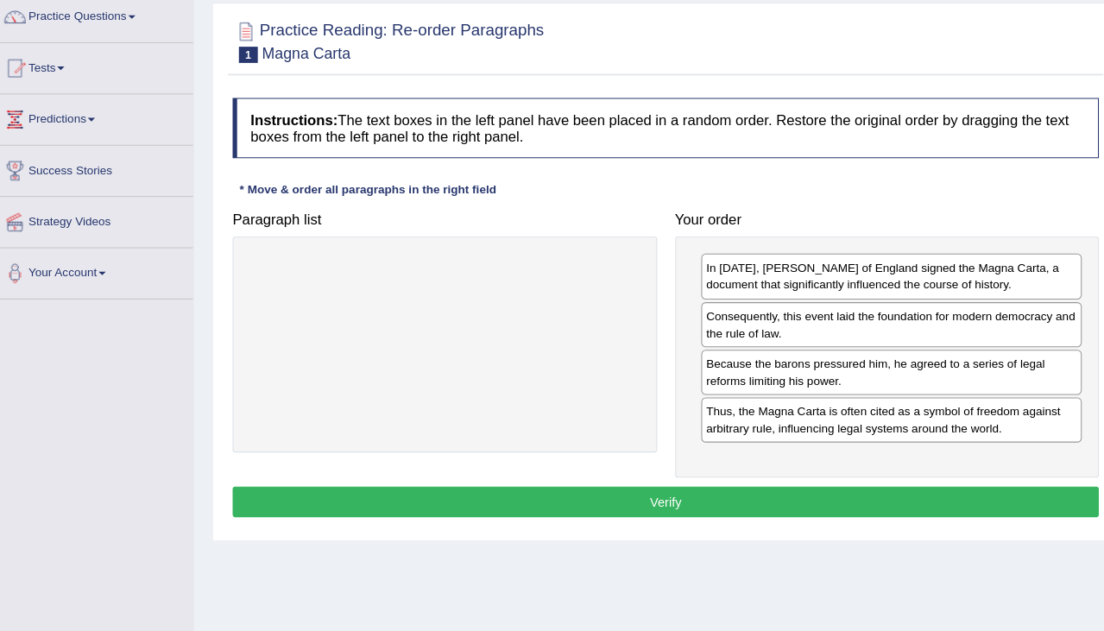
click at [752, 487] on button "Verify" at bounding box center [652, 501] width 832 height 29
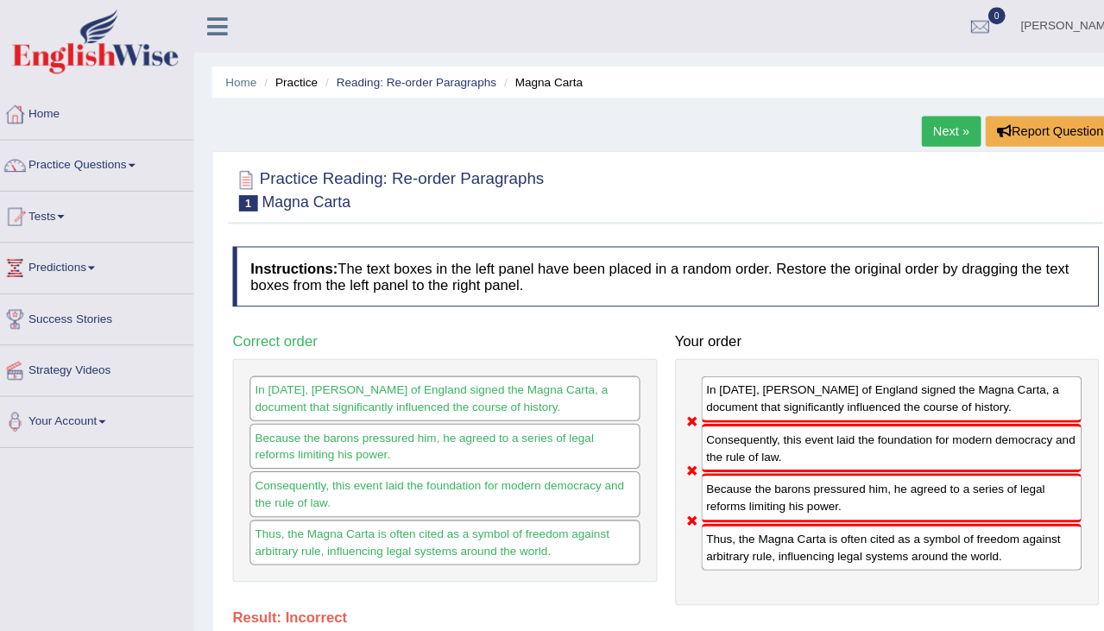
scroll to position [0, 0]
click at [907, 113] on link "Next »" at bounding box center [925, 125] width 57 height 29
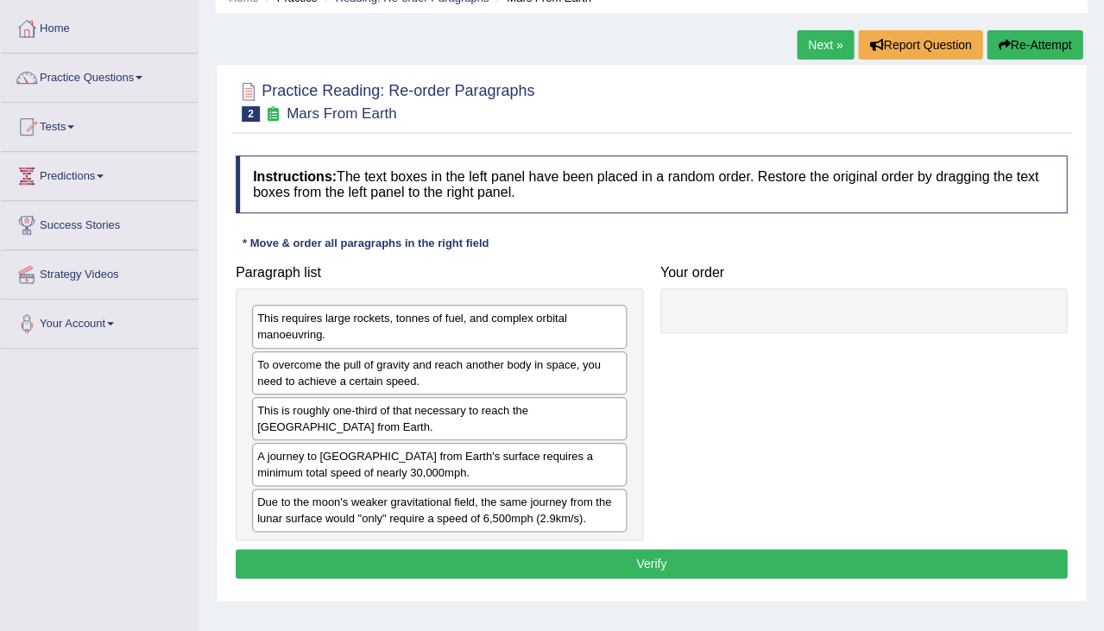
scroll to position [92, 0]
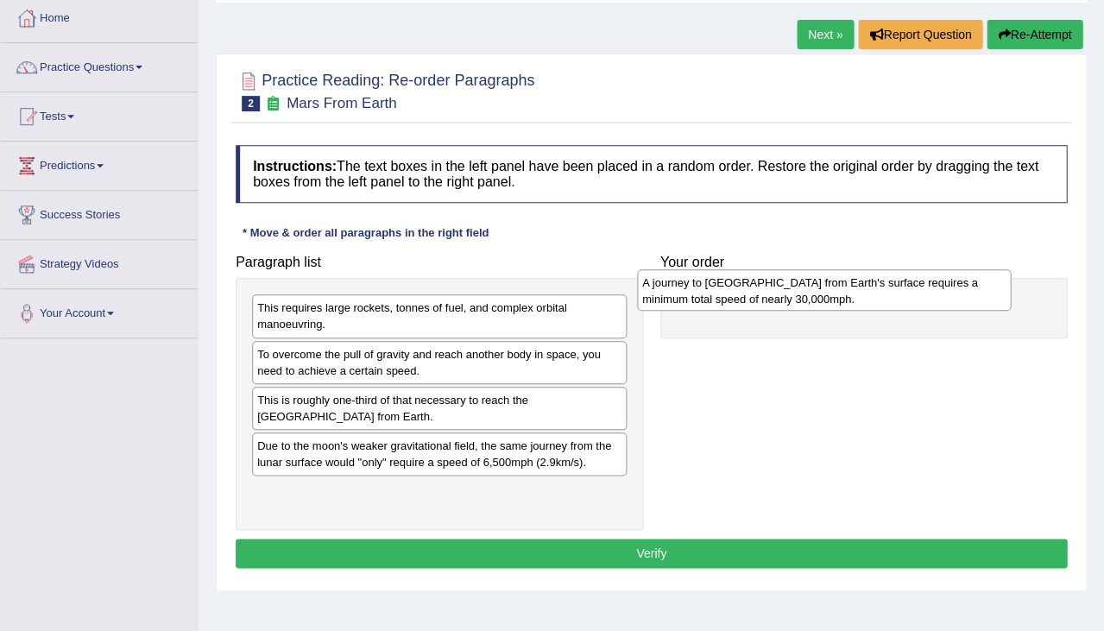
drag, startPoint x: 441, startPoint y: 445, endPoint x: 825, endPoint y: 286, distance: 415.8
click at [825, 286] on div "A journey to [GEOGRAPHIC_DATA] from Earth's surface requires a minimum total sp…" at bounding box center [824, 289] width 375 height 41
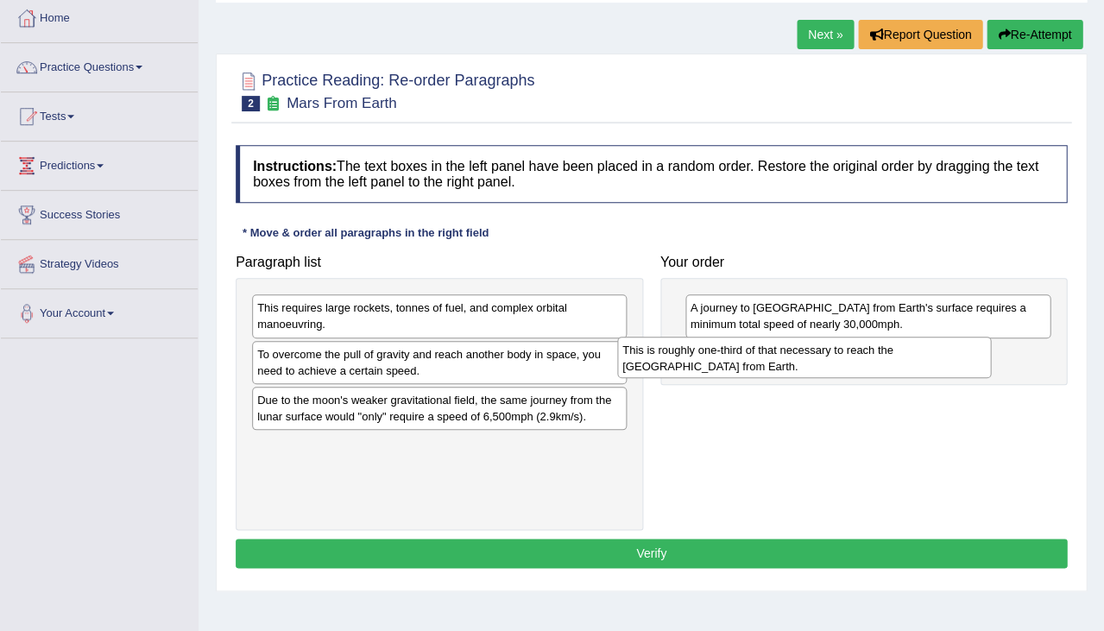
drag, startPoint x: 467, startPoint y: 398, endPoint x: 832, endPoint y: 351, distance: 367.5
click at [832, 351] on div "This is roughly one-third of that necessary to reach the [GEOGRAPHIC_DATA] from…" at bounding box center [804, 357] width 375 height 41
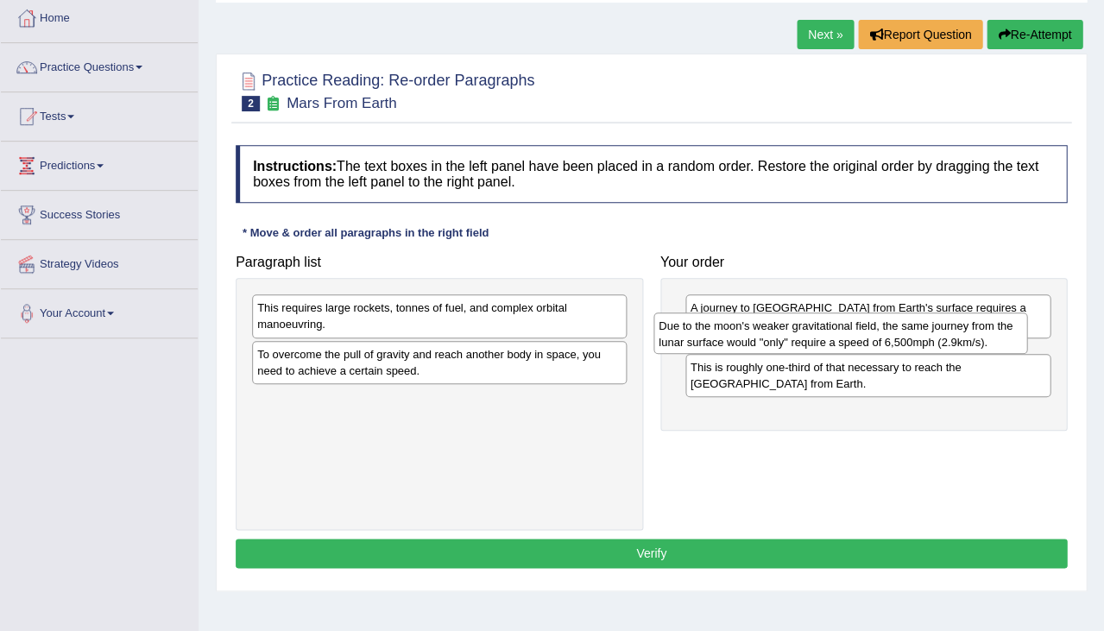
drag, startPoint x: 541, startPoint y: 408, endPoint x: 941, endPoint y: 338, distance: 406.9
click at [941, 338] on div "Due to the moon's weaker gravitational field, the same journey from the lunar s…" at bounding box center [841, 333] width 375 height 41
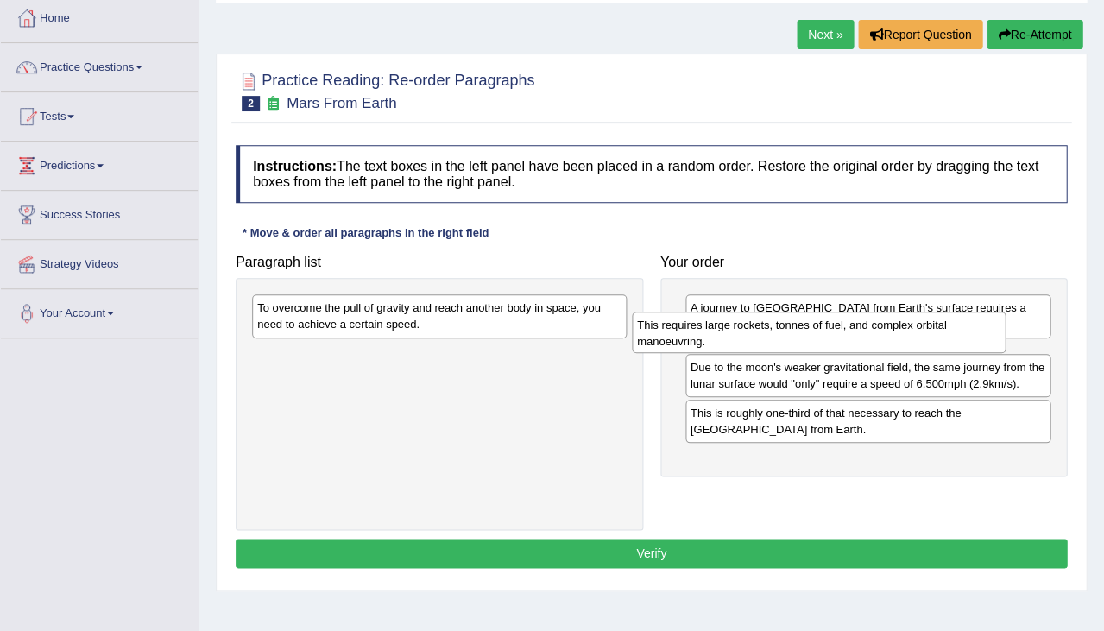
drag, startPoint x: 495, startPoint y: 317, endPoint x: 863, endPoint y: 333, distance: 368.2
click at [863, 333] on div "This requires large rockets, tonnes of fuel, and complex orbital manoeuvring." at bounding box center [819, 332] width 375 height 41
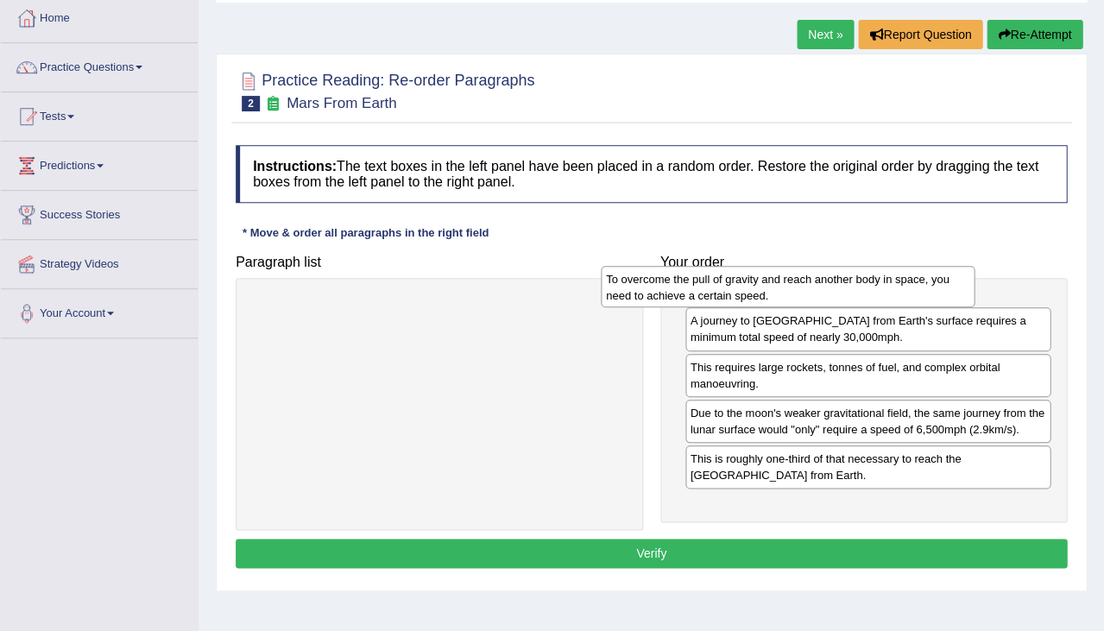
drag, startPoint x: 475, startPoint y: 318, endPoint x: 823, endPoint y: 288, distance: 349.2
click at [823, 288] on div "To overcome the pull of gravity and reach another body in space, you need to ac…" at bounding box center [788, 286] width 375 height 41
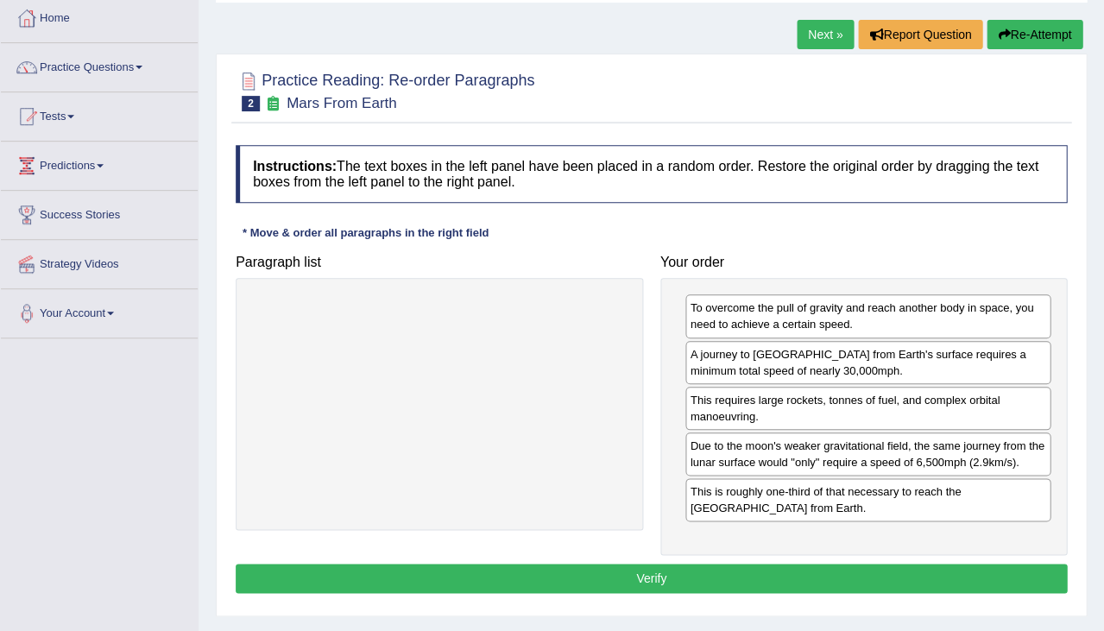
click at [652, 564] on button "Verify" at bounding box center [652, 578] width 832 height 29
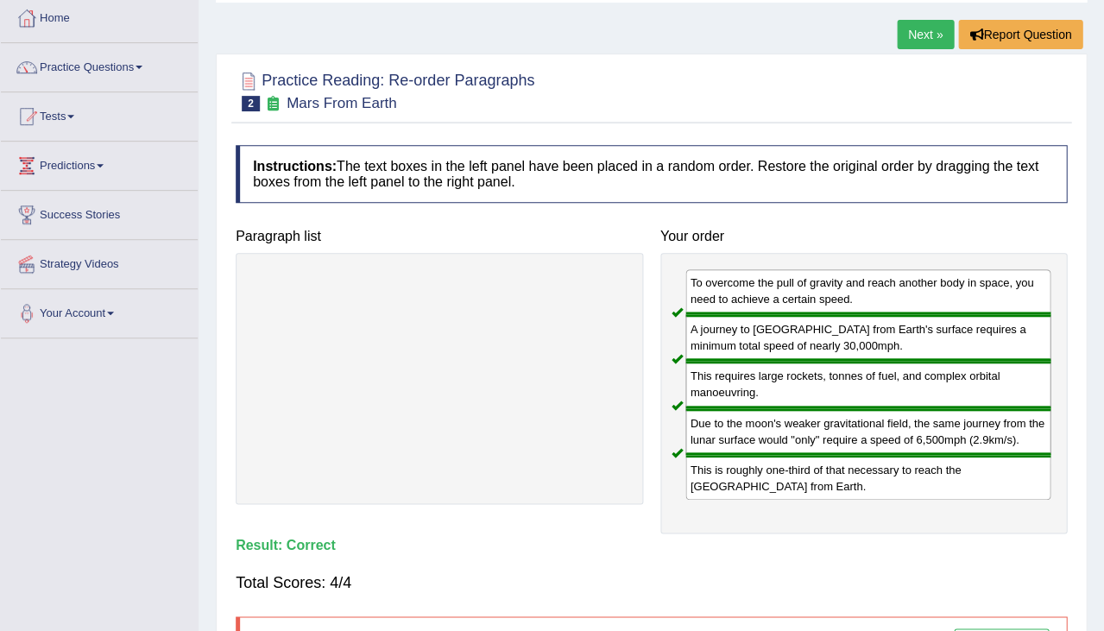
click at [913, 39] on link "Next »" at bounding box center [925, 34] width 57 height 29
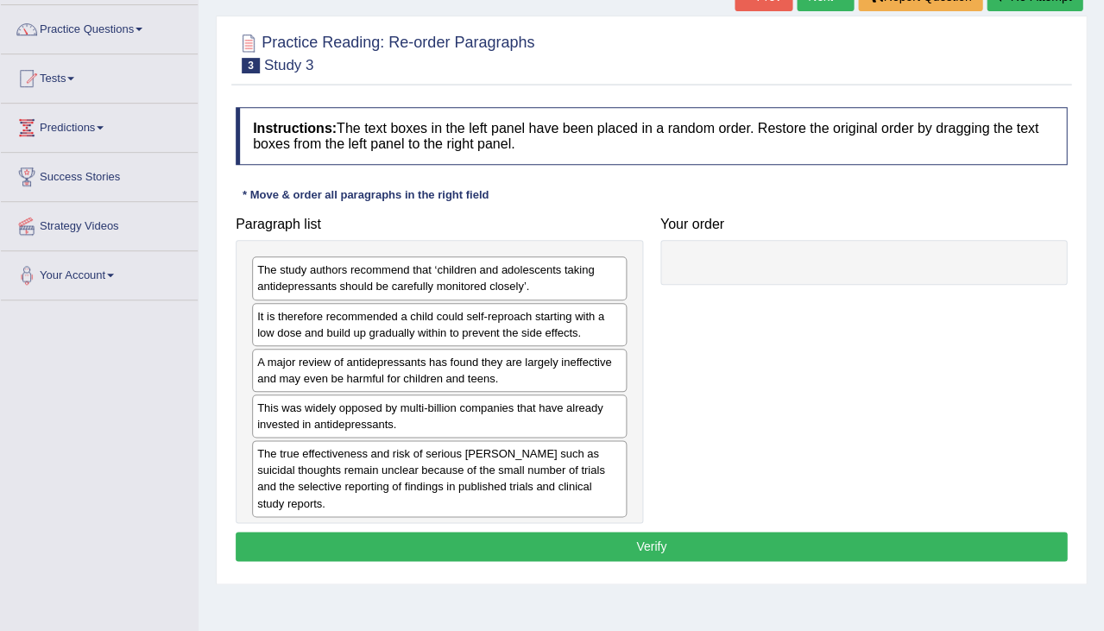
scroll to position [143, 0]
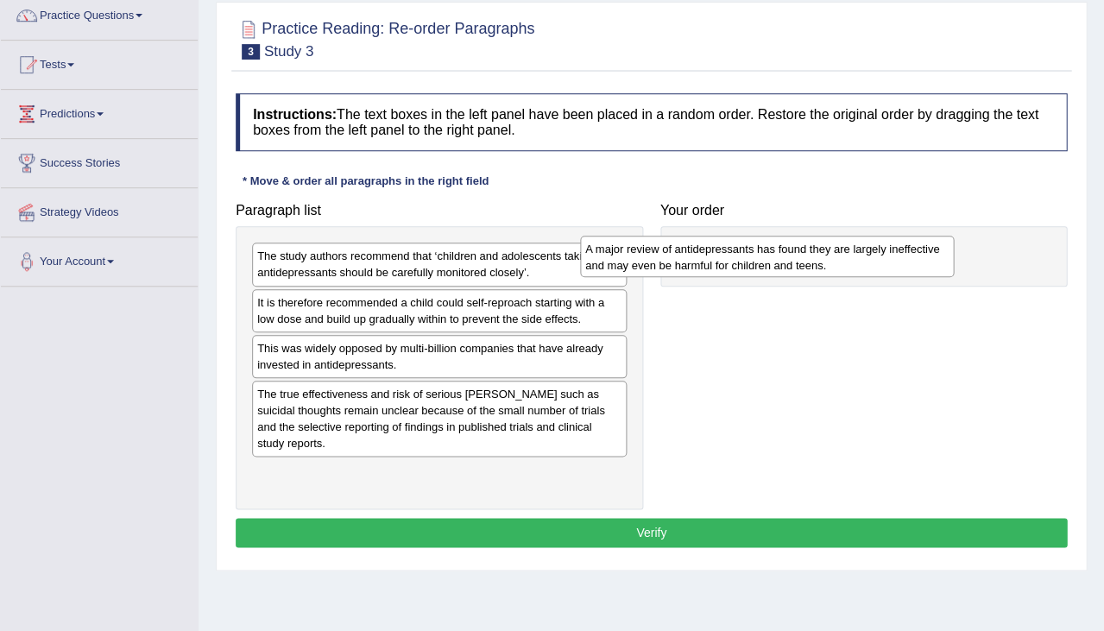
drag, startPoint x: 462, startPoint y: 350, endPoint x: 798, endPoint y: 250, distance: 350.5
click at [797, 250] on div "A major review of antidepressants has found they are largely ineffective and ma…" at bounding box center [767, 256] width 375 height 41
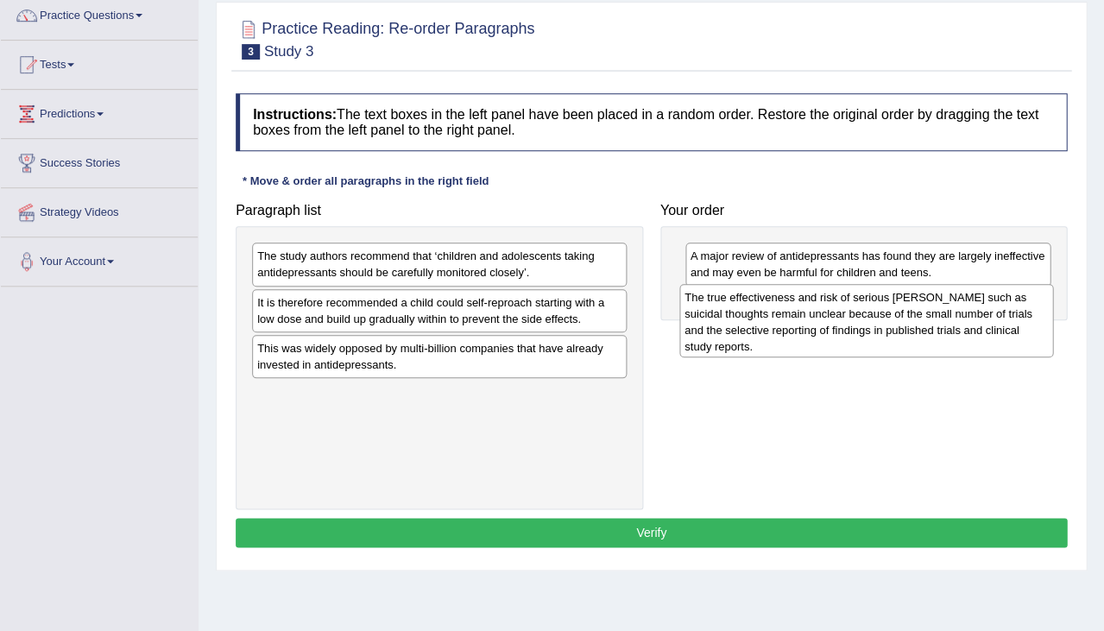
drag, startPoint x: 408, startPoint y: 417, endPoint x: 834, endPoint y: 325, distance: 436.4
click at [834, 325] on div "The true effectiveness and risk of serious [PERSON_NAME] such as suicidal thoug…" at bounding box center [867, 320] width 375 height 73
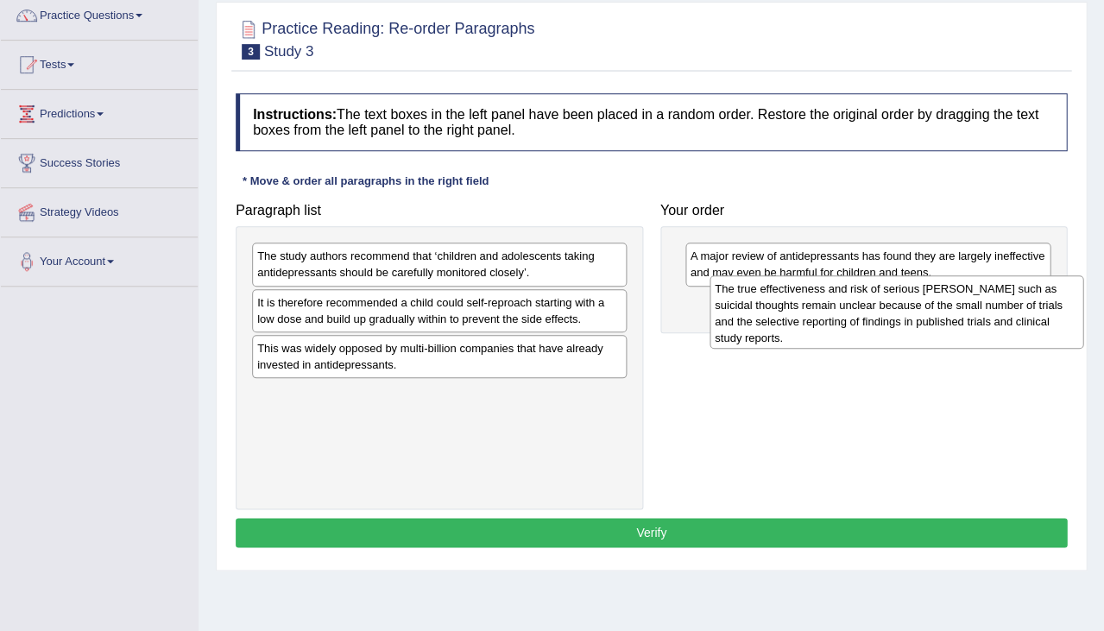
drag, startPoint x: 516, startPoint y: 394, endPoint x: 966, endPoint y: 295, distance: 460.5
click at [966, 295] on div "The true effectiveness and risk of serious harms such as suicidal thoughts rema…" at bounding box center [897, 311] width 375 height 73
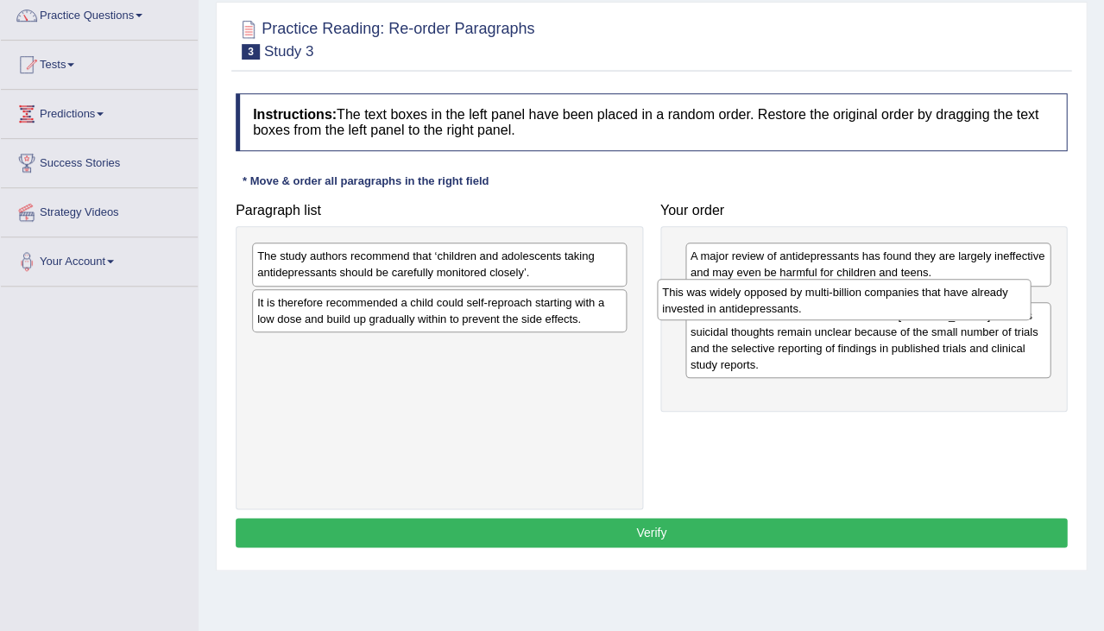
drag, startPoint x: 493, startPoint y: 353, endPoint x: 897, endPoint y: 300, distance: 407.6
click at [897, 300] on div "This was widely opposed by multi-billion companies that have already invested i…" at bounding box center [844, 299] width 375 height 41
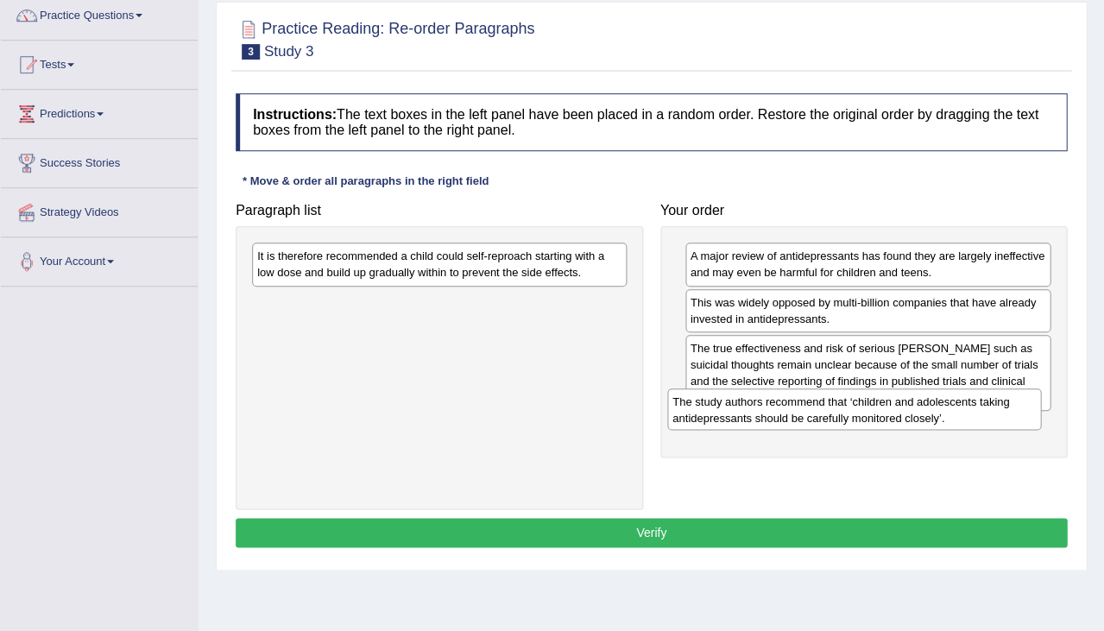
drag, startPoint x: 427, startPoint y: 267, endPoint x: 842, endPoint y: 412, distance: 439.1
click at [842, 412] on div "The study authors recommend that ‘children and adolescents taking antidepressan…" at bounding box center [854, 409] width 375 height 41
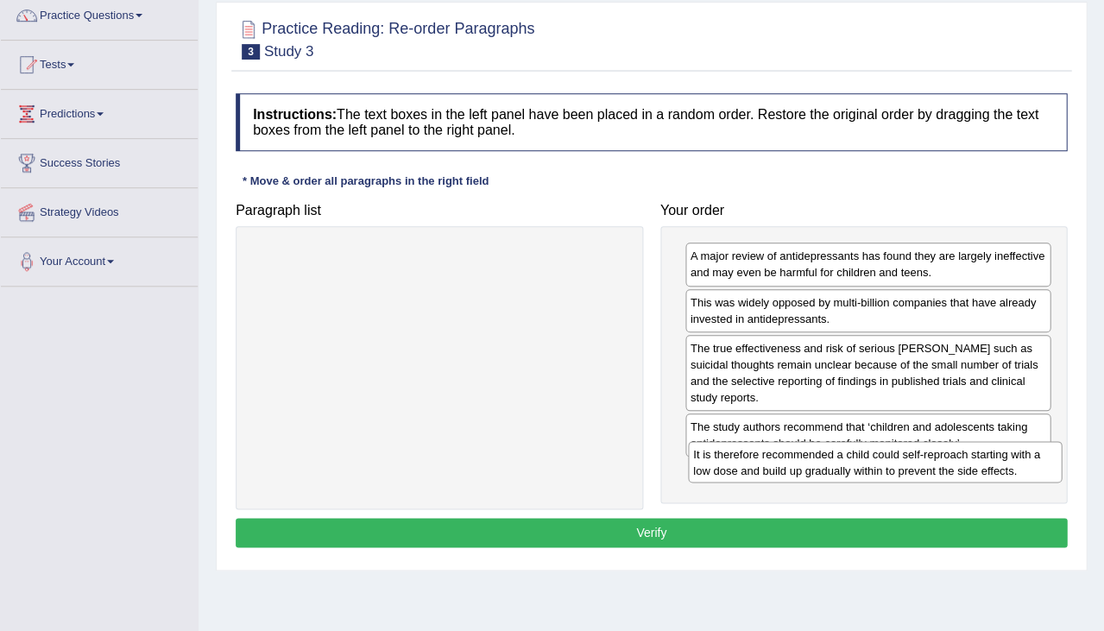
drag, startPoint x: 412, startPoint y: 256, endPoint x: 847, endPoint y: 453, distance: 478.0
click at [847, 453] on div "It is therefore recommended a child could self-reproach starting with a low dos…" at bounding box center [875, 461] width 375 height 41
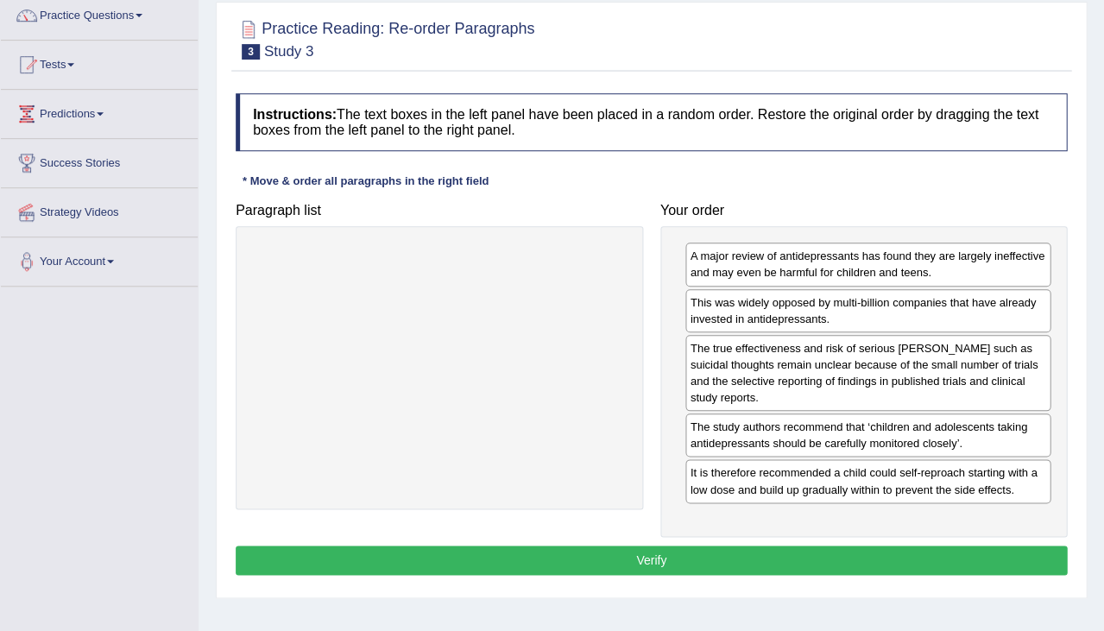
click at [743, 547] on button "Verify" at bounding box center [652, 560] width 832 height 29
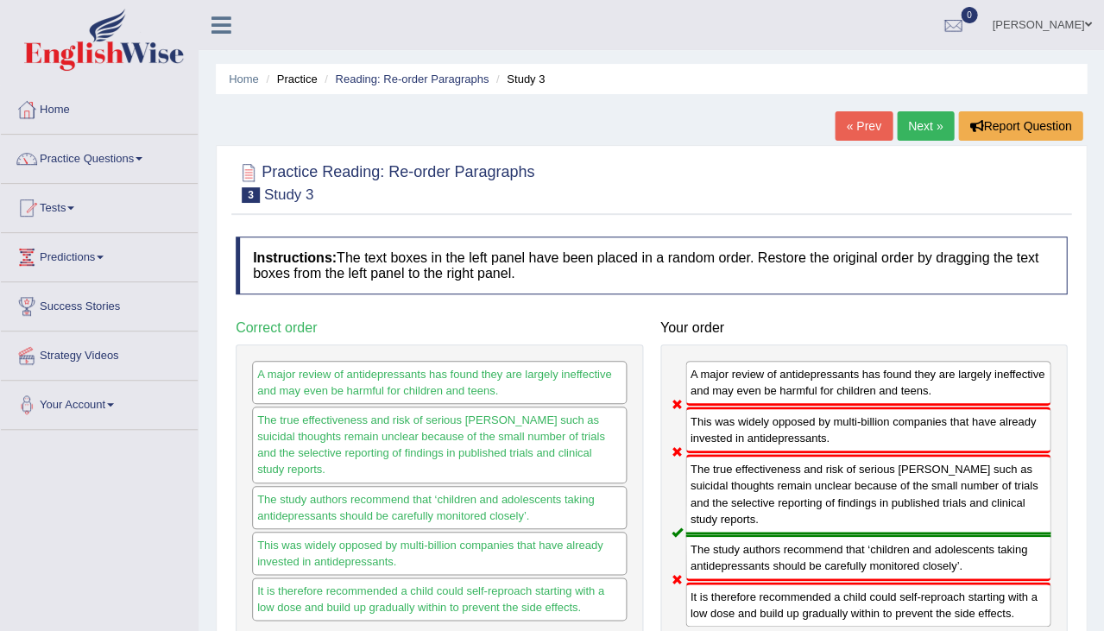
scroll to position [0, 0]
click at [871, 121] on link "« Prev" at bounding box center [863, 125] width 57 height 29
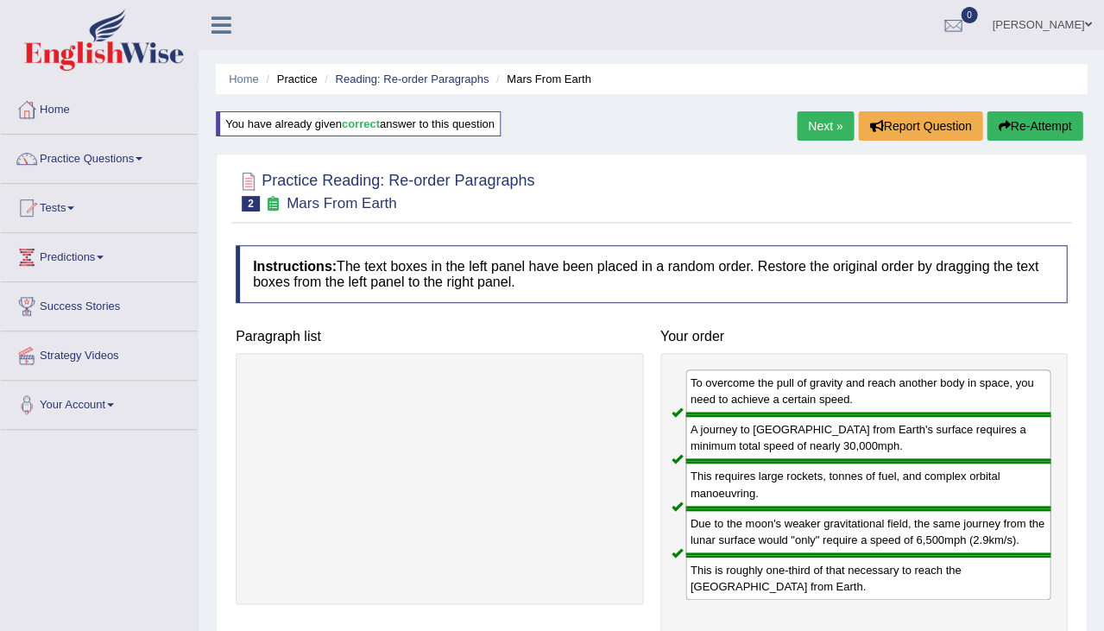
click at [806, 115] on link "Next »" at bounding box center [825, 125] width 57 height 29
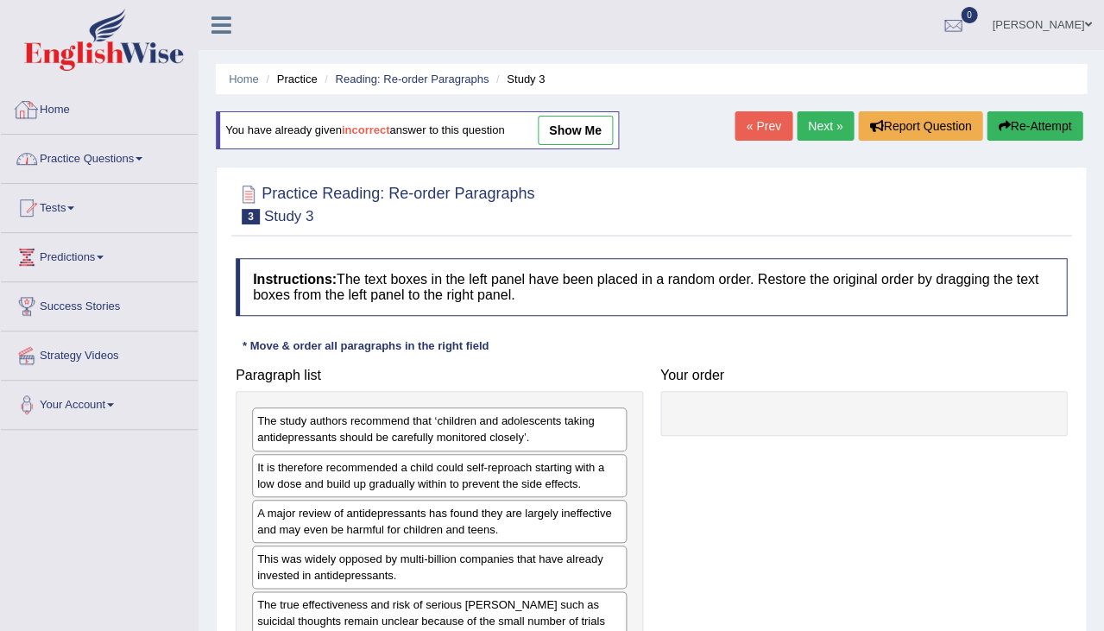
click at [108, 159] on link "Practice Questions" at bounding box center [99, 156] width 197 height 43
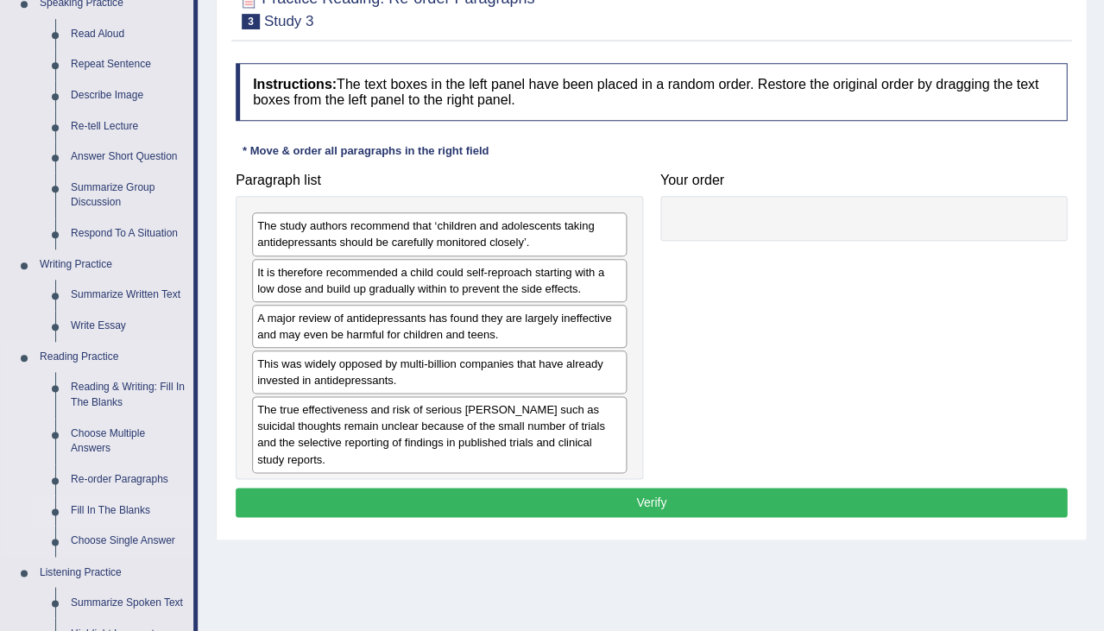
scroll to position [193, 0]
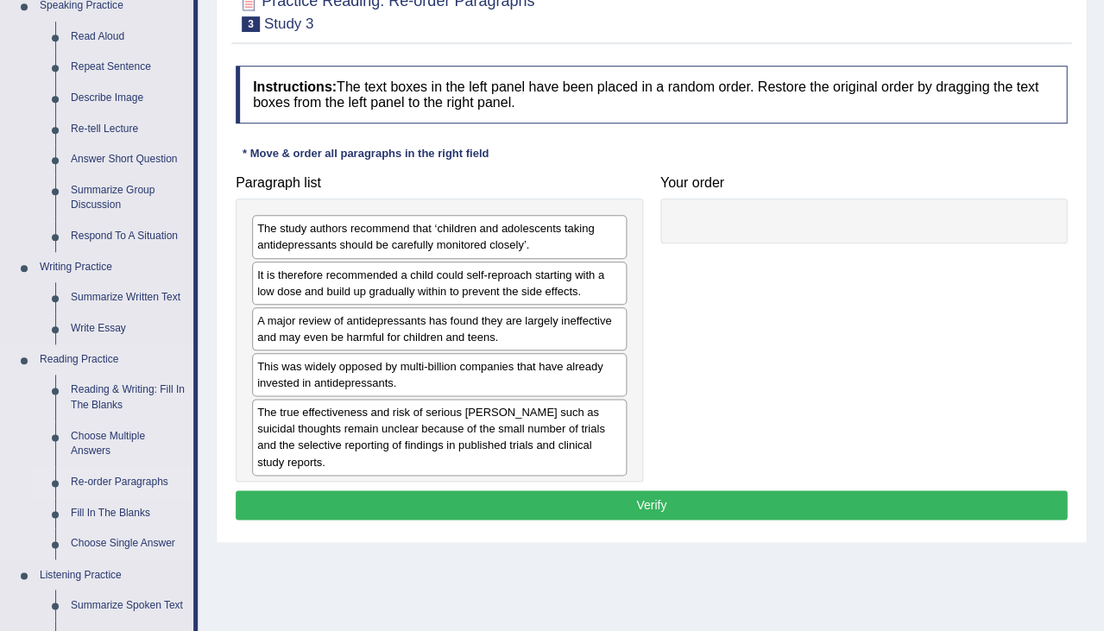
click at [121, 478] on link "Re-order Paragraphs" at bounding box center [128, 482] width 130 height 31
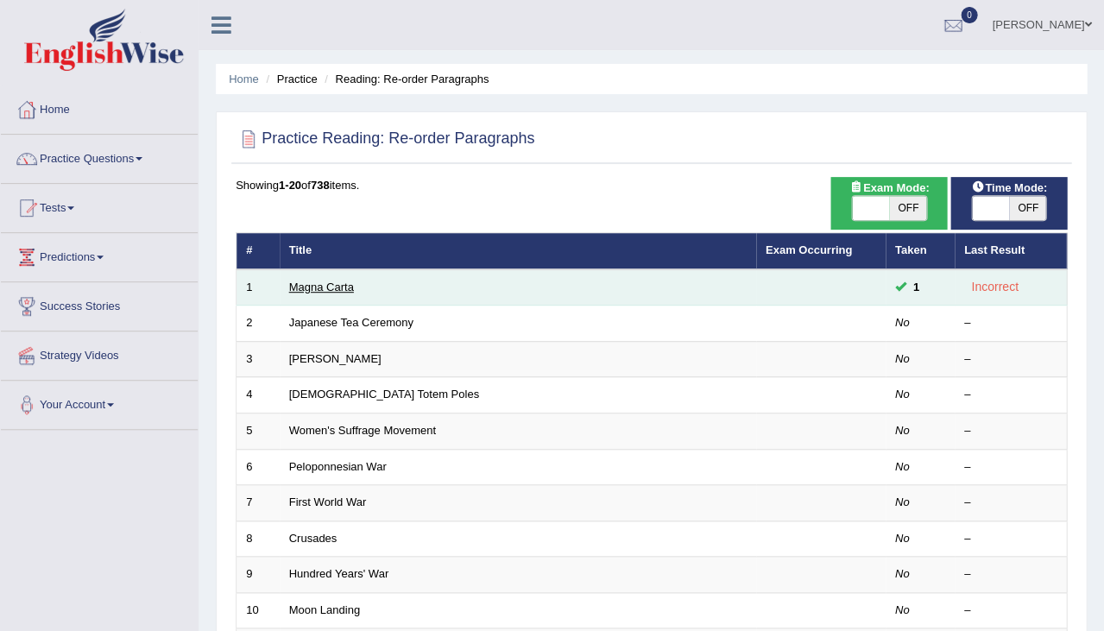
click at [326, 281] on link "Magna Carta" at bounding box center [321, 287] width 65 height 13
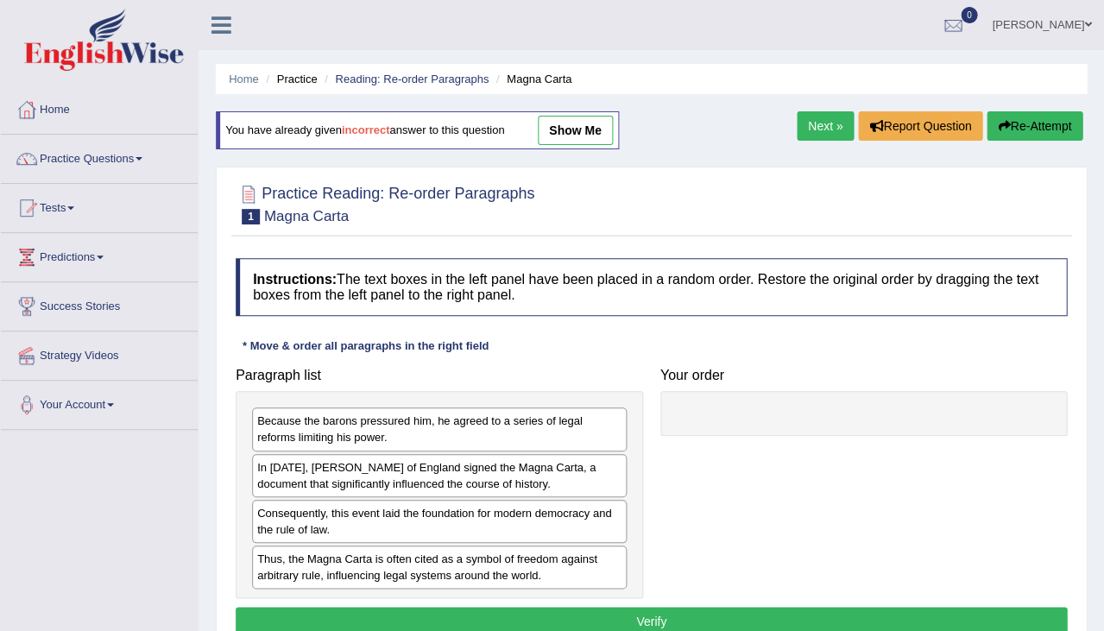
click at [577, 123] on link "show me" at bounding box center [575, 130] width 75 height 29
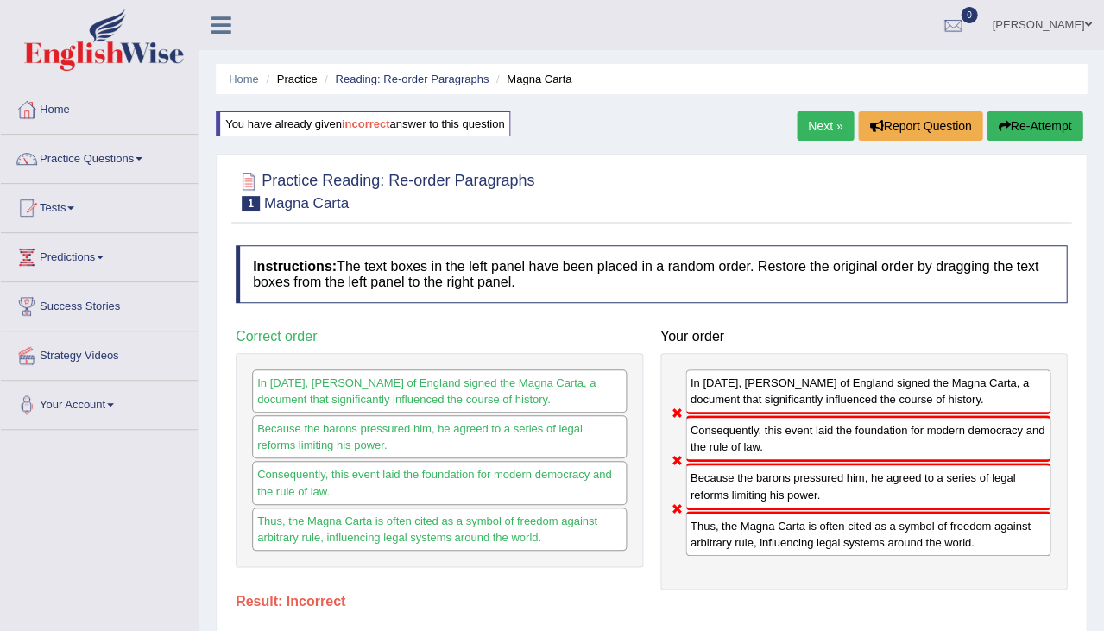
click at [817, 141] on div "Next » Report Question Re-Attempt" at bounding box center [942, 128] width 290 height 34
click at [820, 119] on link "Next »" at bounding box center [825, 125] width 57 height 29
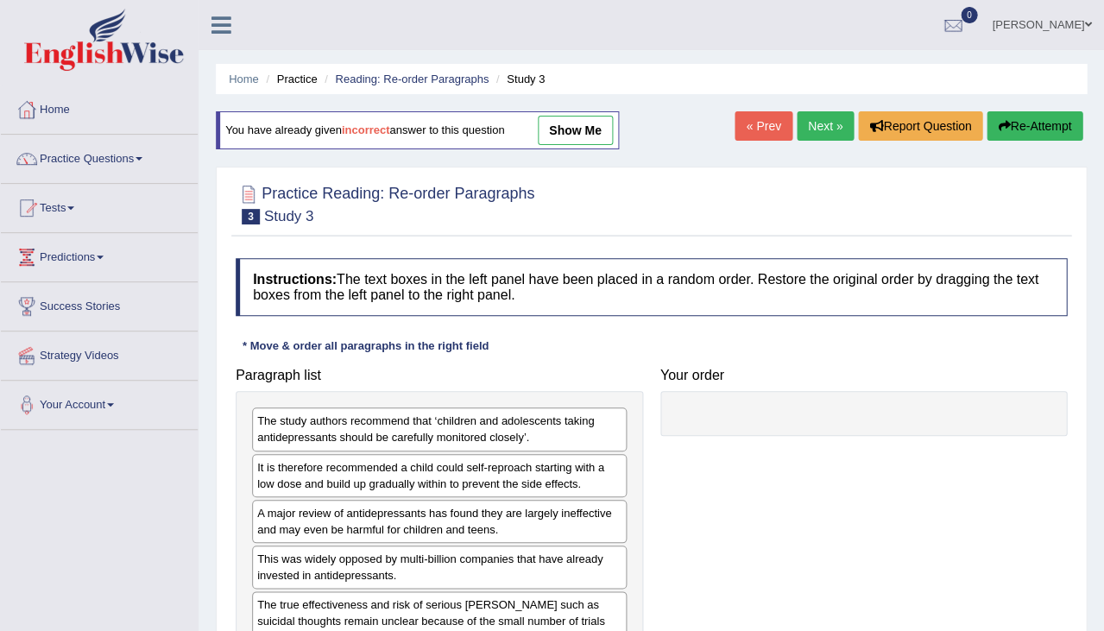
click at [816, 125] on link "Next »" at bounding box center [825, 125] width 57 height 29
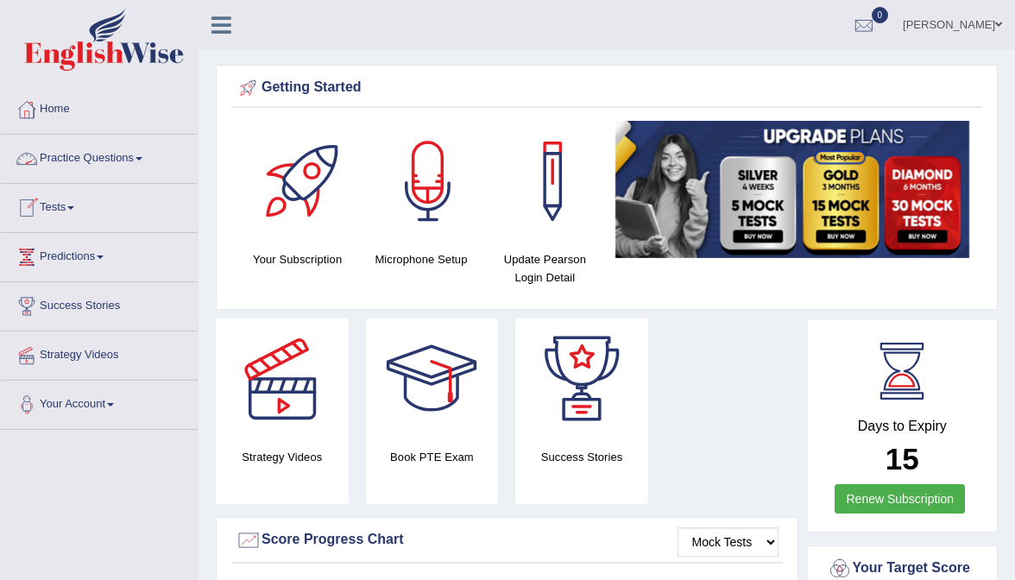
click at [91, 162] on link "Practice Questions" at bounding box center [99, 156] width 197 height 43
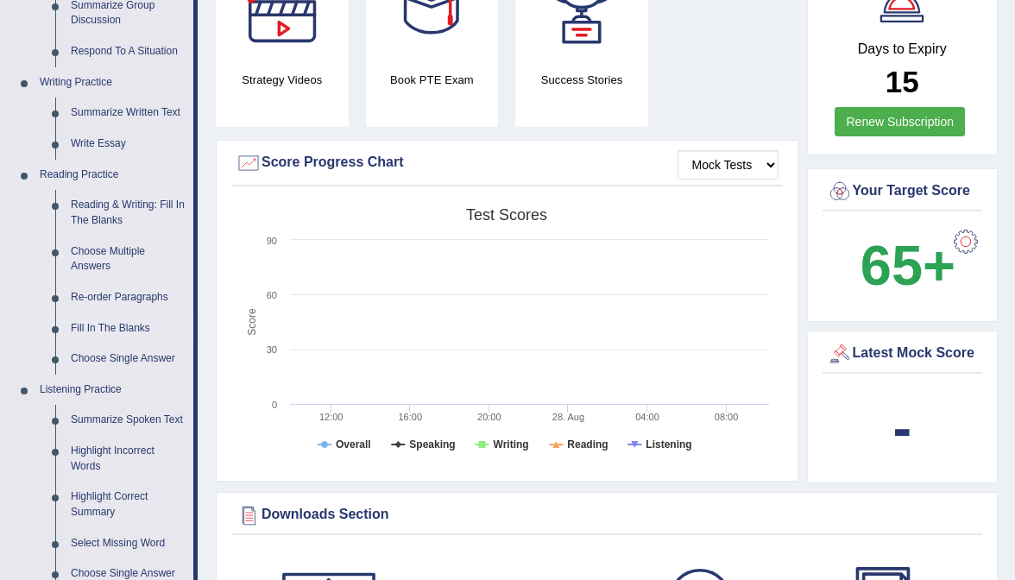
scroll to position [383, 0]
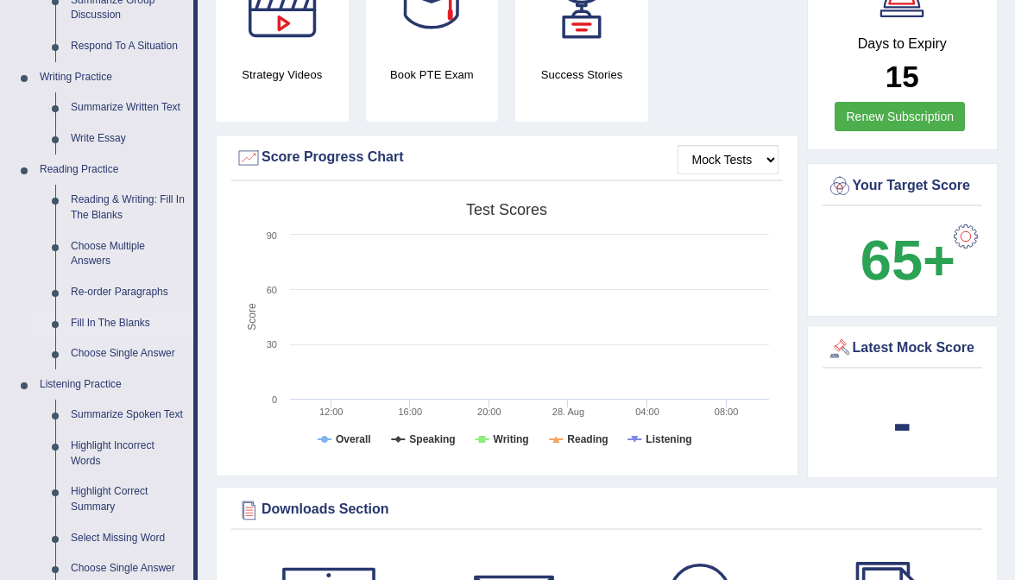
click at [104, 320] on link "Fill In The Blanks" at bounding box center [128, 323] width 130 height 31
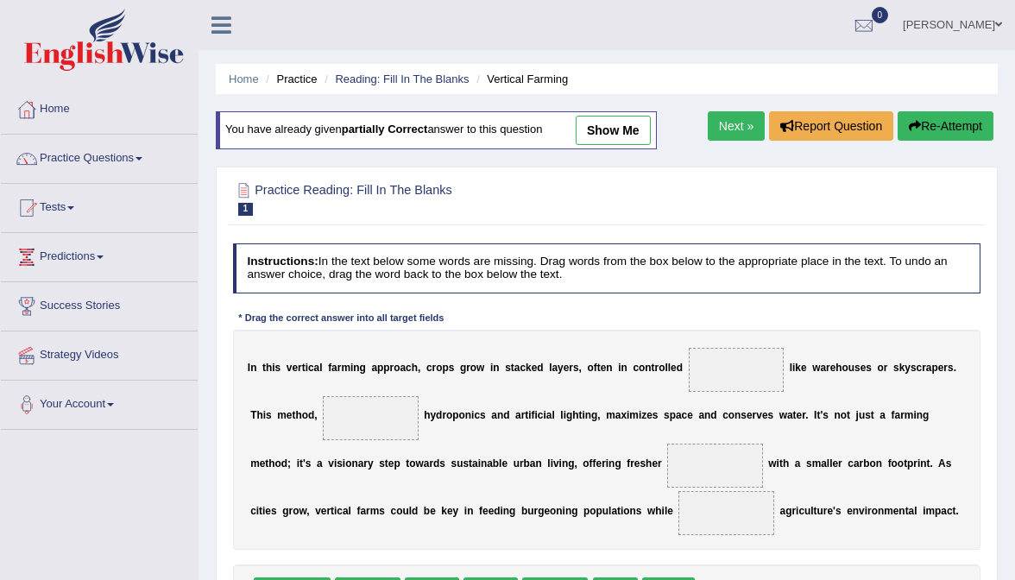
click at [642, 136] on link "show me" at bounding box center [613, 130] width 75 height 29
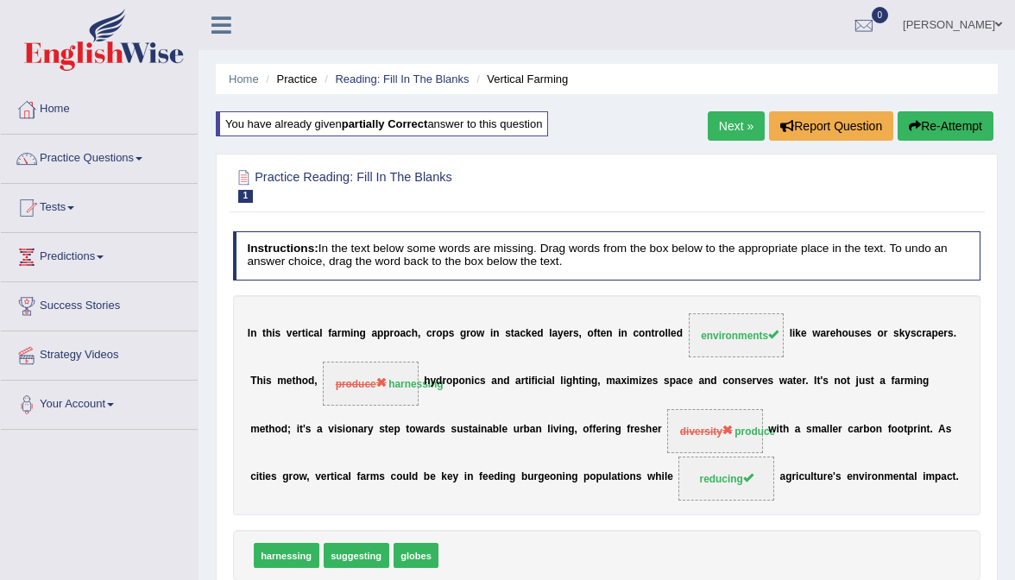
click at [730, 142] on div "Next » Report Question Re-Attempt" at bounding box center [853, 128] width 290 height 34
click at [724, 128] on link "Next »" at bounding box center [736, 125] width 57 height 29
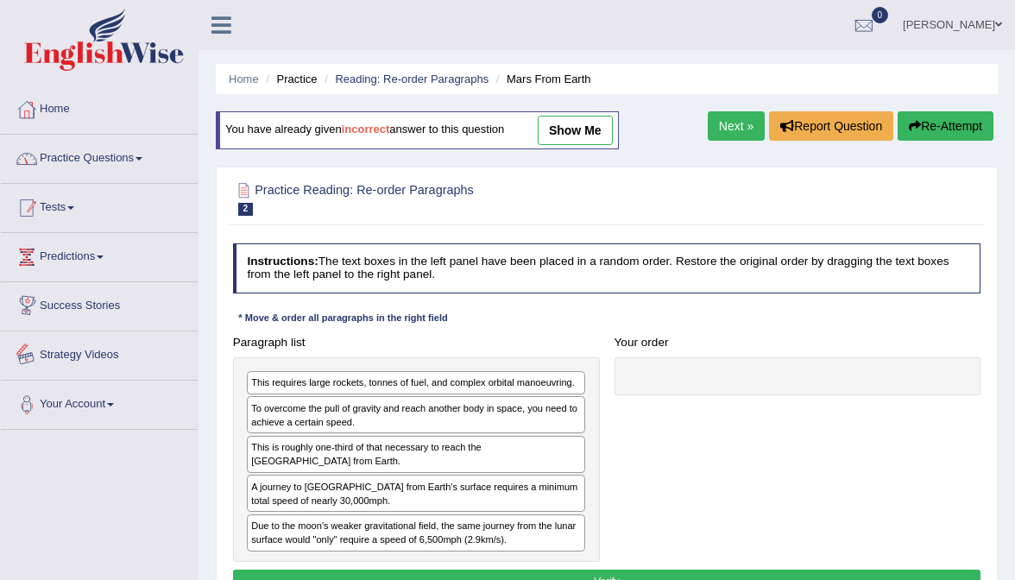
click at [107, 131] on li "Home" at bounding box center [99, 109] width 197 height 49
click at [107, 158] on link "Practice Questions" at bounding box center [99, 156] width 197 height 43
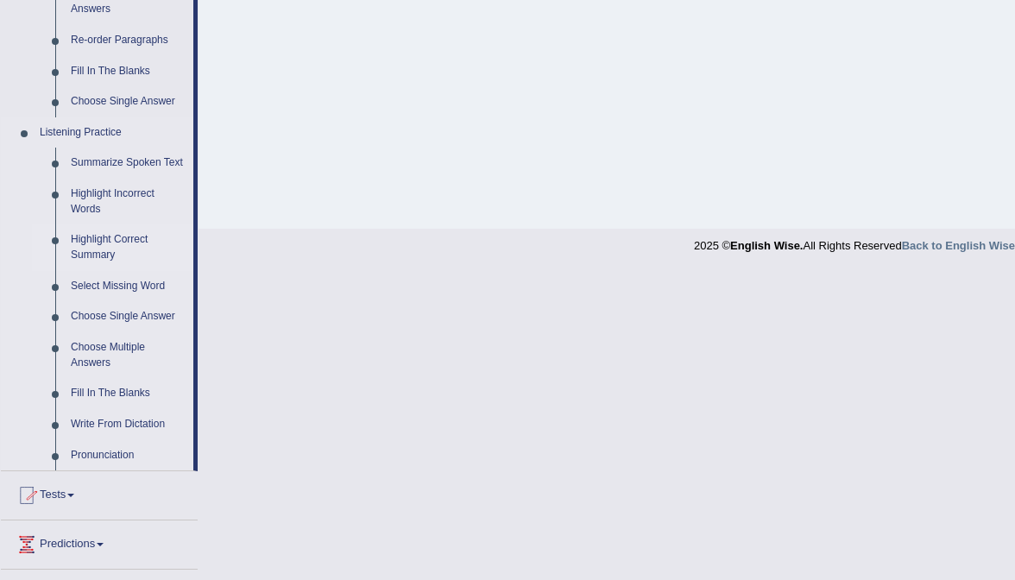
scroll to position [637, 0]
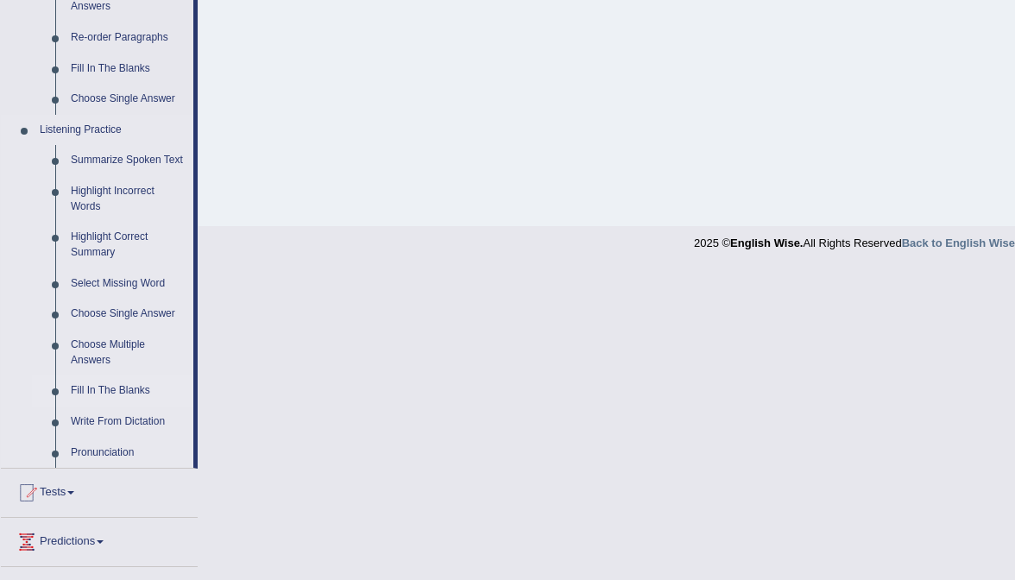
click at [103, 400] on link "Fill In The Blanks" at bounding box center [128, 391] width 130 height 31
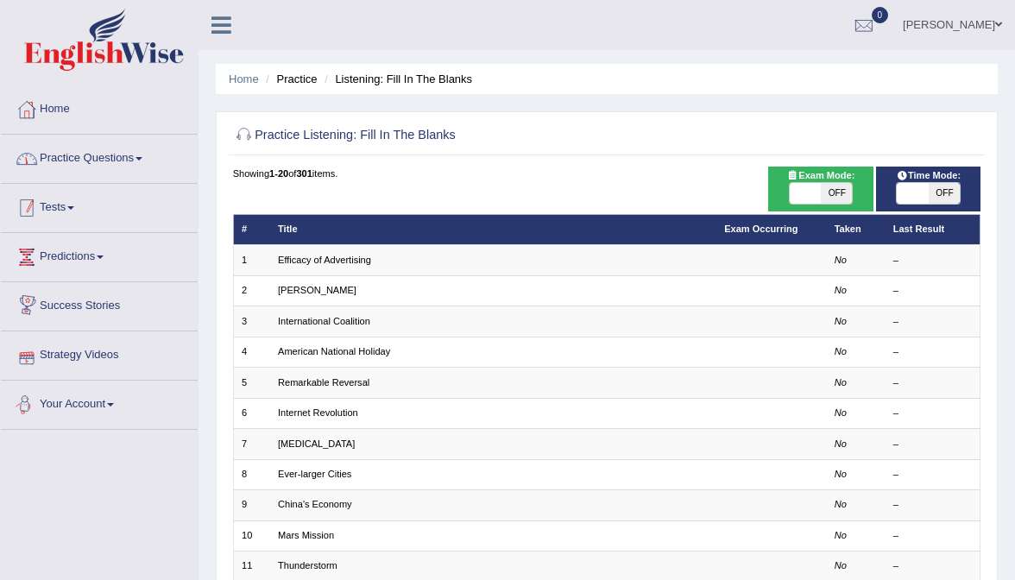
click at [124, 142] on link "Practice Questions" at bounding box center [99, 156] width 197 height 43
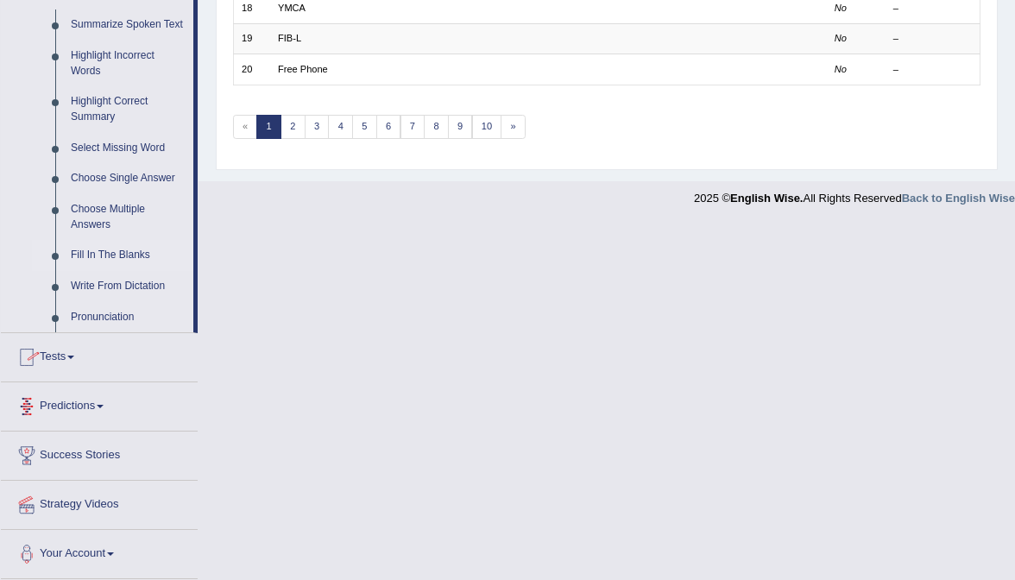
scroll to position [781, 0]
click at [111, 300] on link "Write From Dictation" at bounding box center [128, 286] width 130 height 31
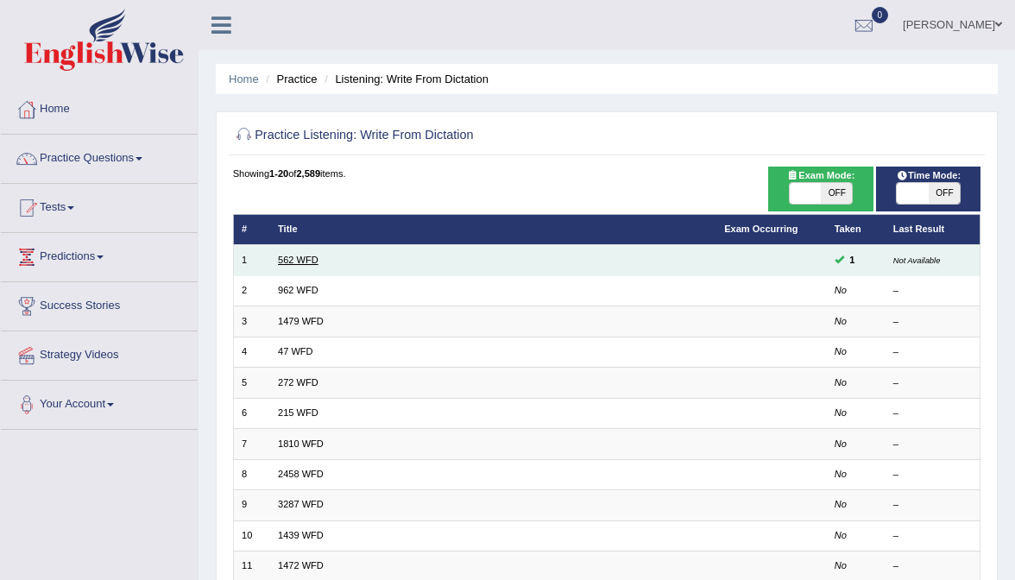
click at [305, 258] on link "562 WFD" at bounding box center [298, 260] width 41 height 10
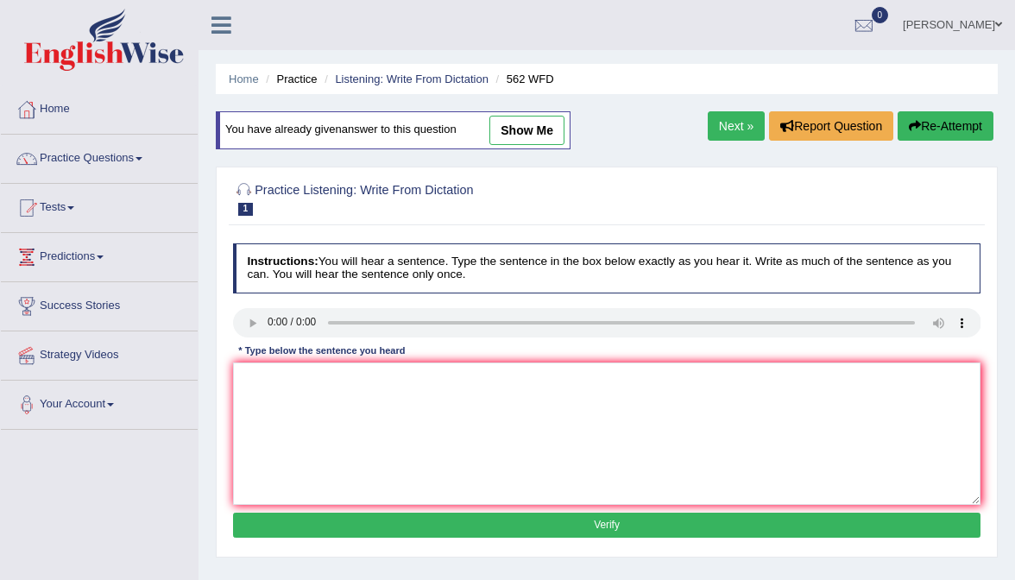
click at [525, 134] on link "show me" at bounding box center [527, 130] width 75 height 29
type textarea "The gap between the rich and the poor does not decrease."
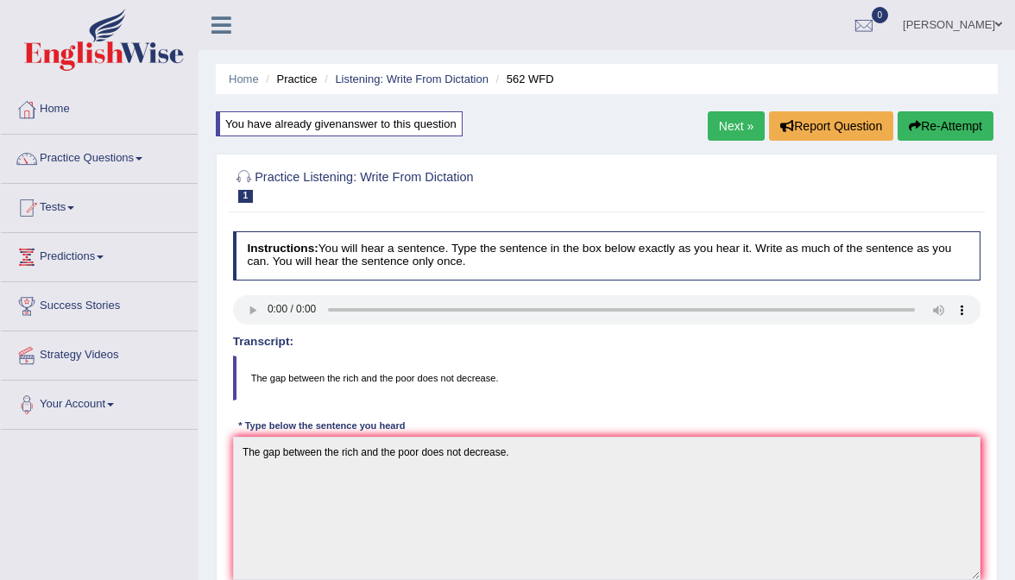
scroll to position [-1, 0]
click at [739, 124] on link "Next »" at bounding box center [736, 125] width 57 height 29
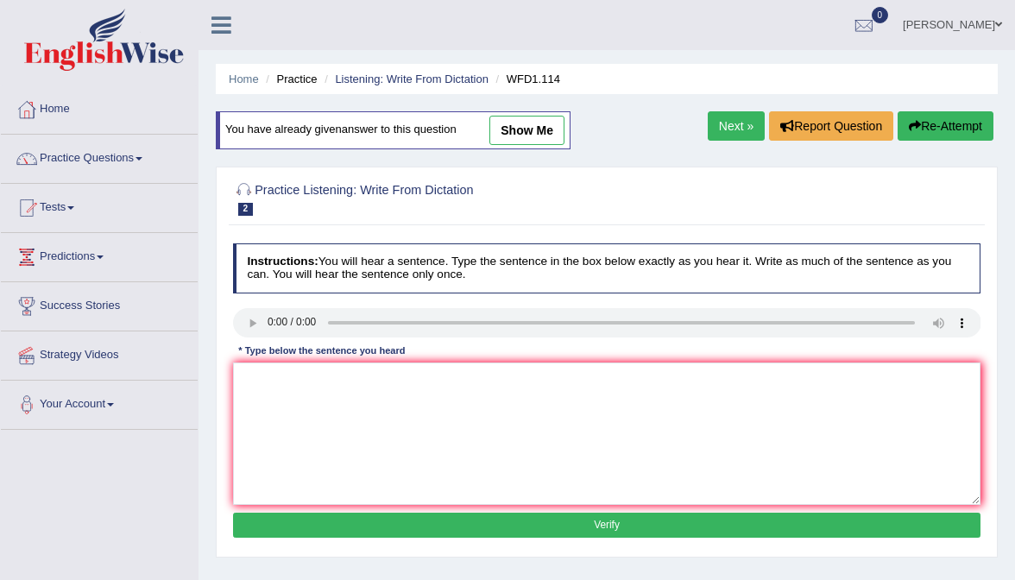
drag, startPoint x: 0, startPoint y: 0, endPoint x: 537, endPoint y: 121, distance: 550.5
click at [537, 121] on link "show me" at bounding box center [527, 130] width 75 height 29
type textarea "The authors early works are less philosophical and more experimental."
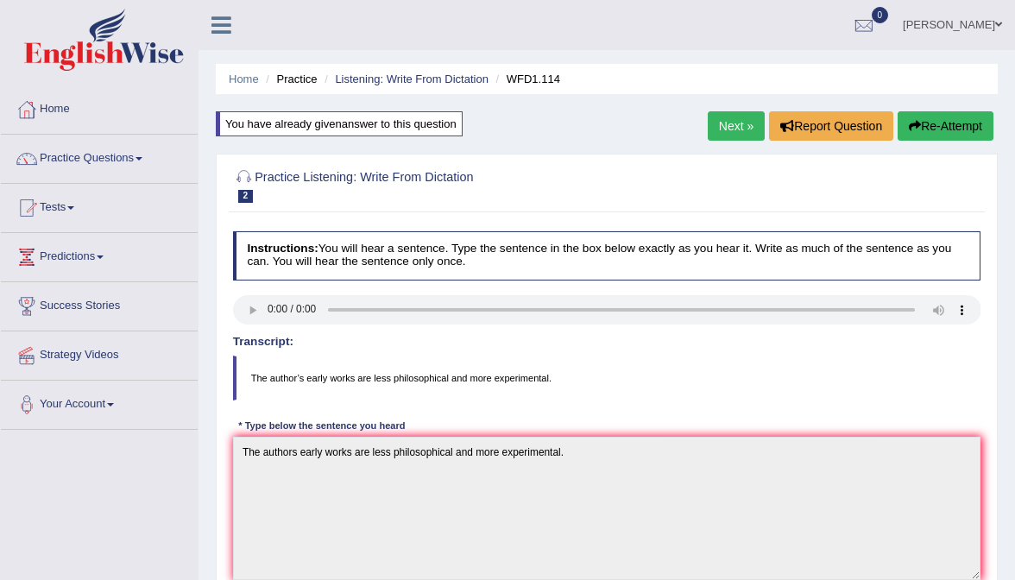
click at [738, 107] on div "Home Practice Listening: Write From Dictation WFD1.114 You have already given a…" at bounding box center [607, 504] width 817 height 1009
click at [733, 127] on link "Next »" at bounding box center [736, 125] width 57 height 29
